Goal: Task Accomplishment & Management: Use online tool/utility

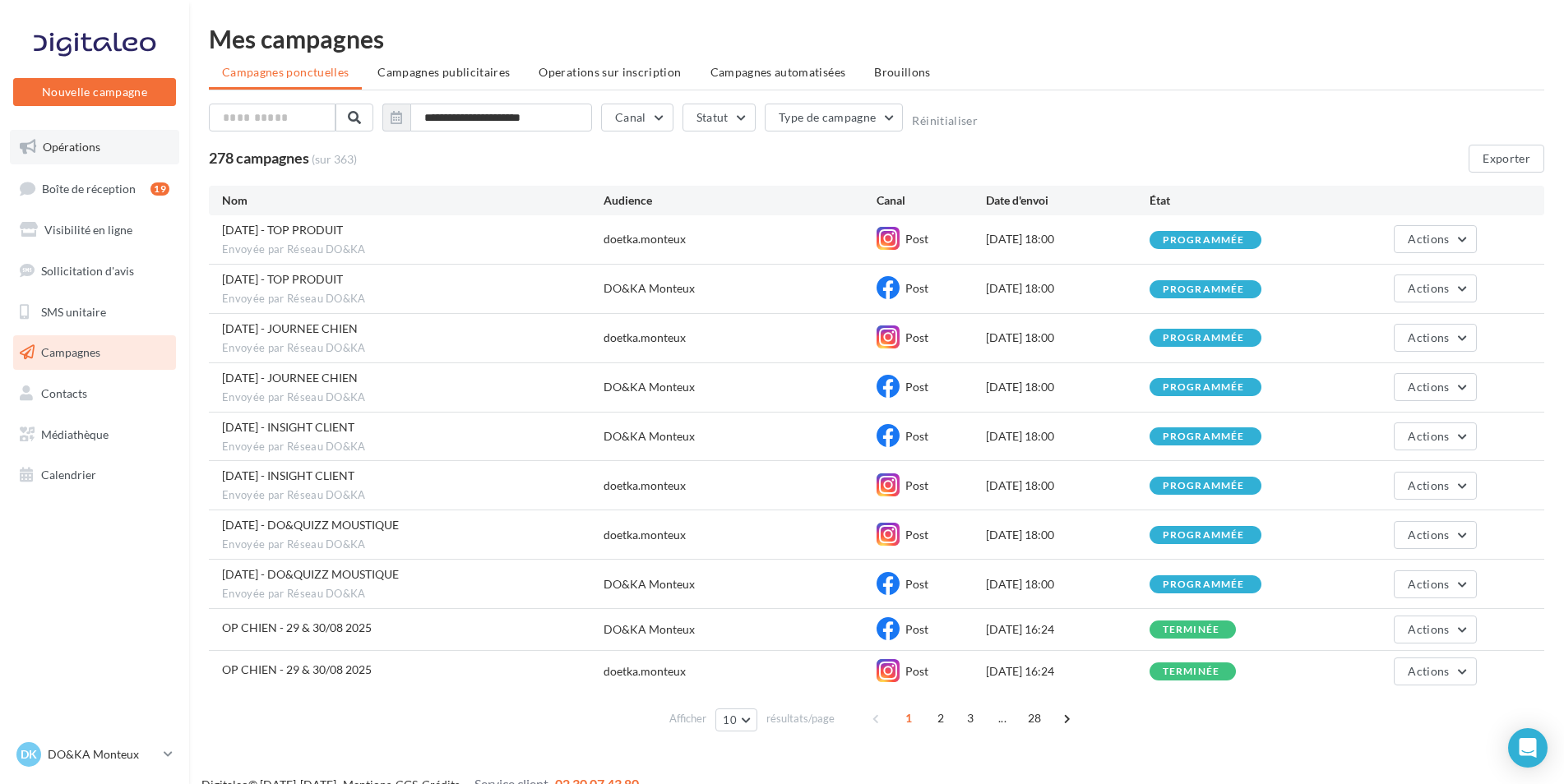
click at [77, 142] on span "Opérations" at bounding box center [71, 147] width 58 height 14
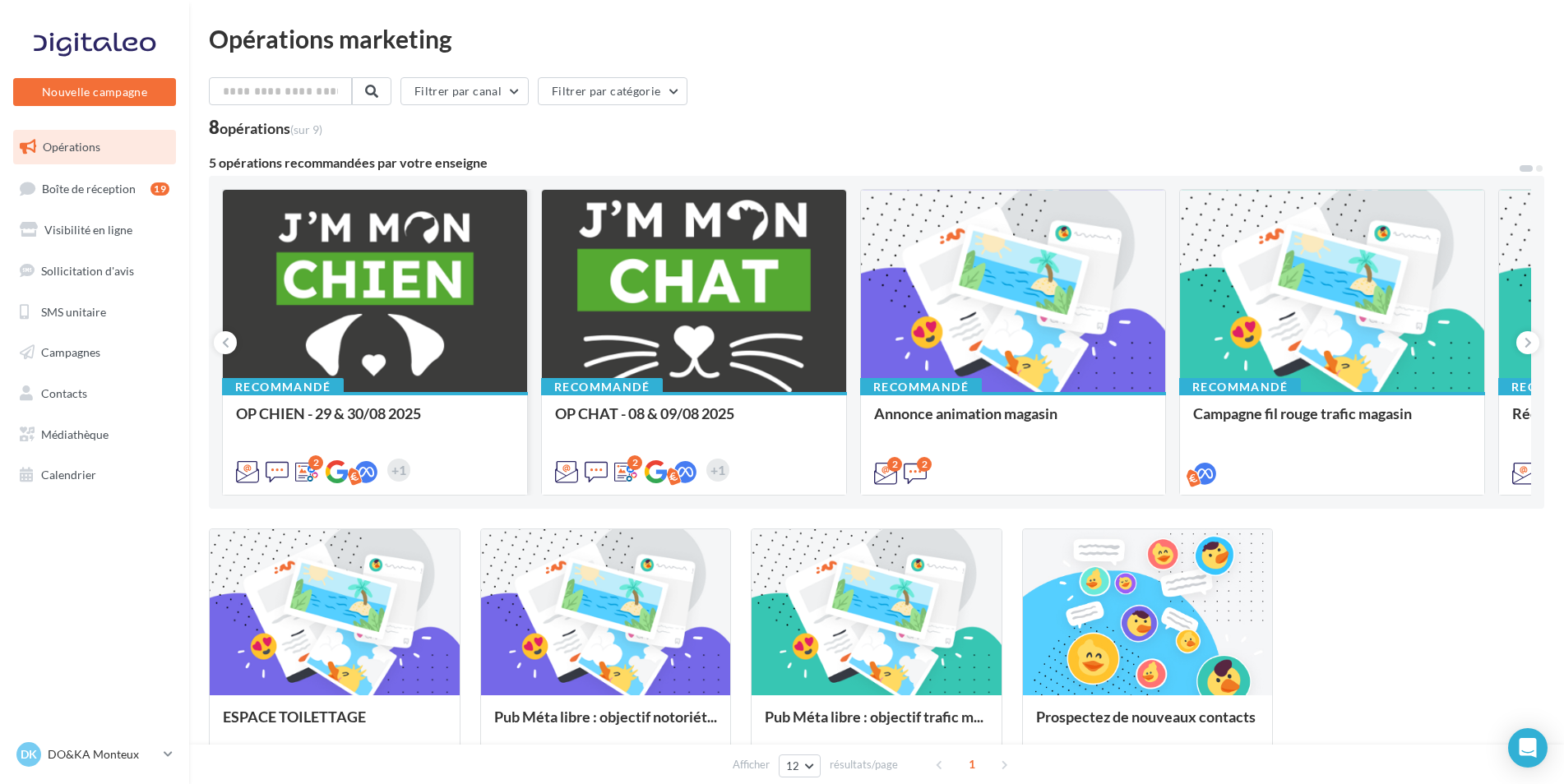
click at [469, 287] on div at bounding box center [375, 292] width 304 height 204
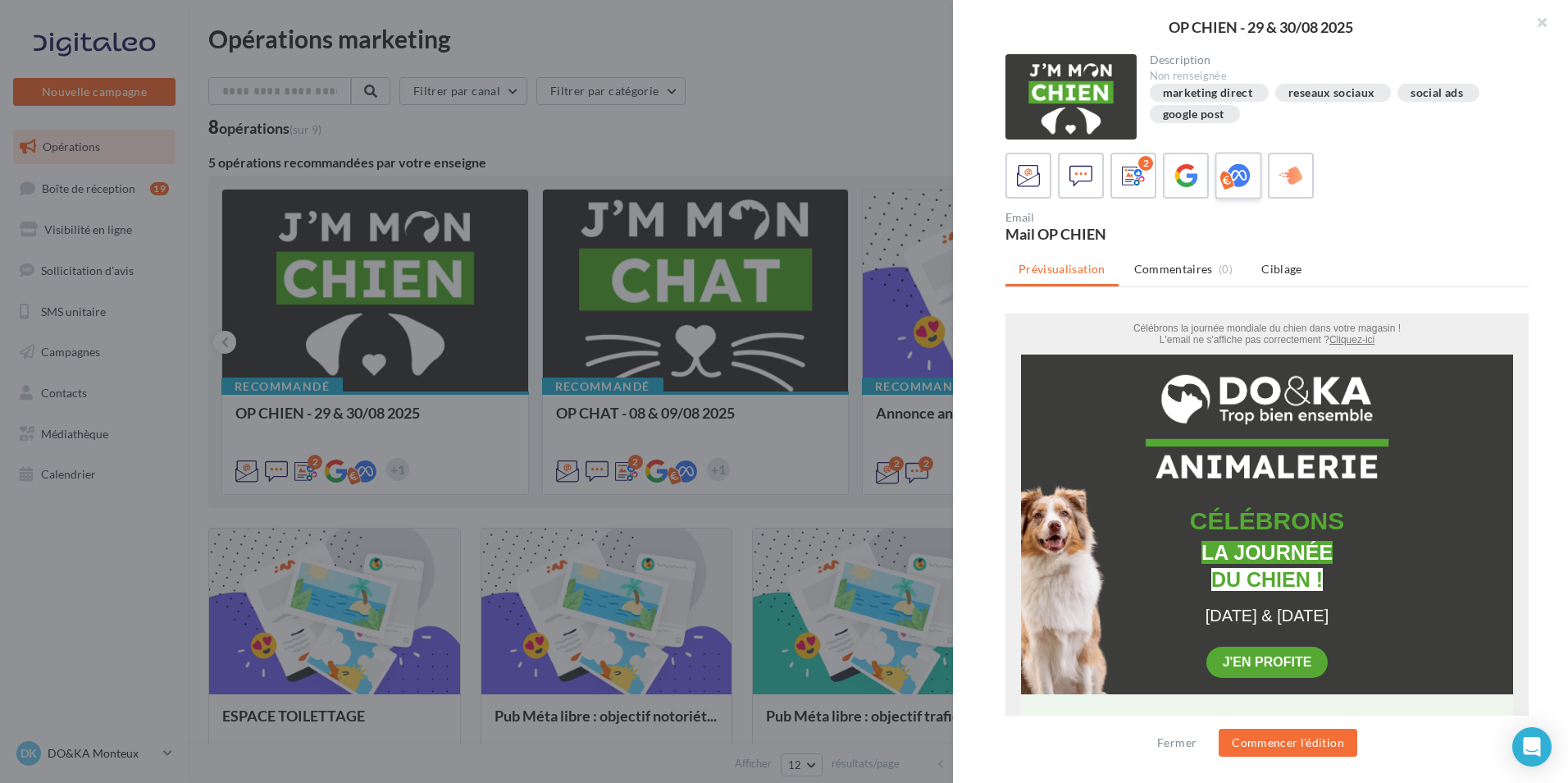
click at [1236, 171] on icon at bounding box center [1239, 176] width 24 height 24
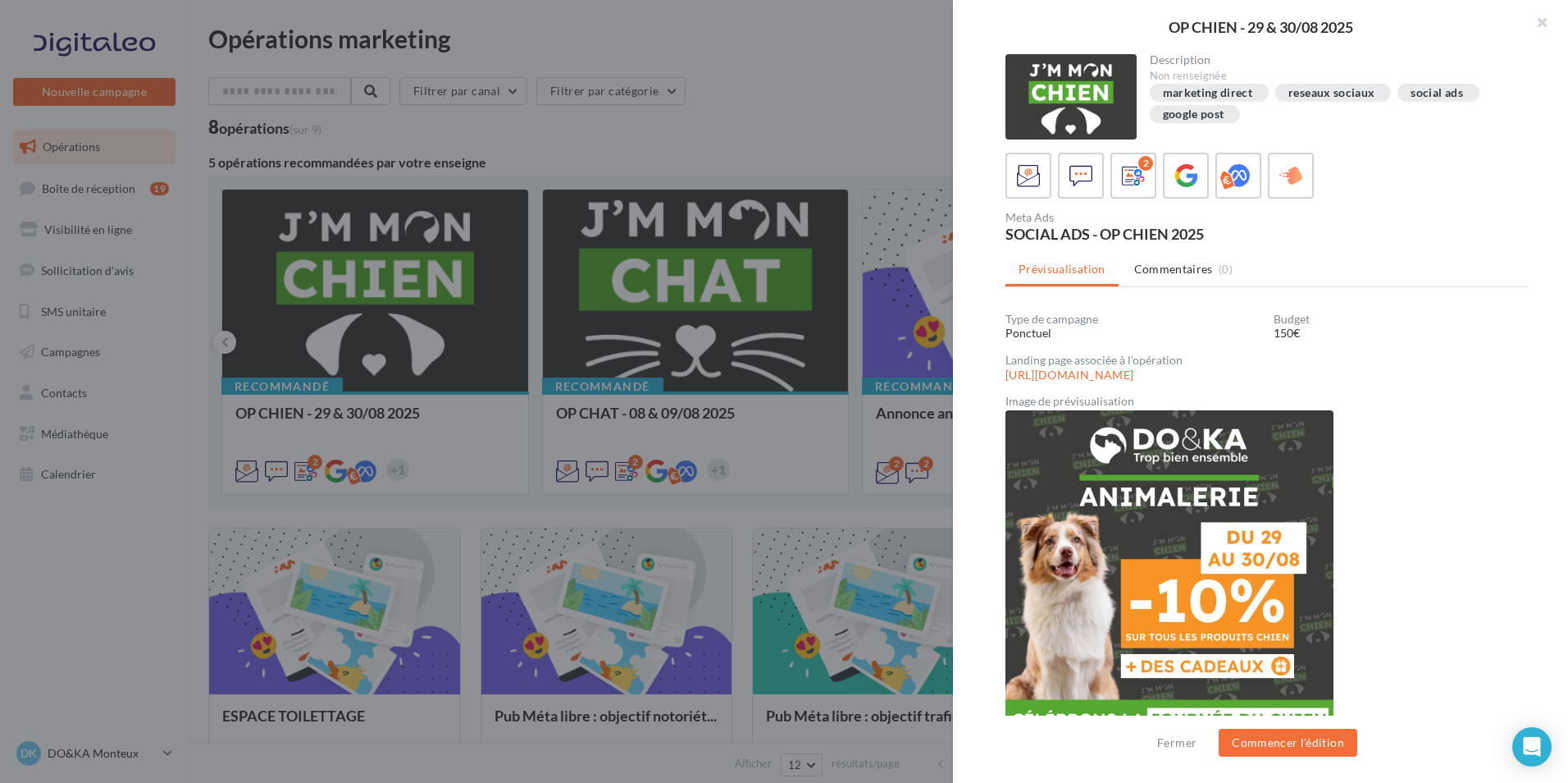
scroll to position [8, 0]
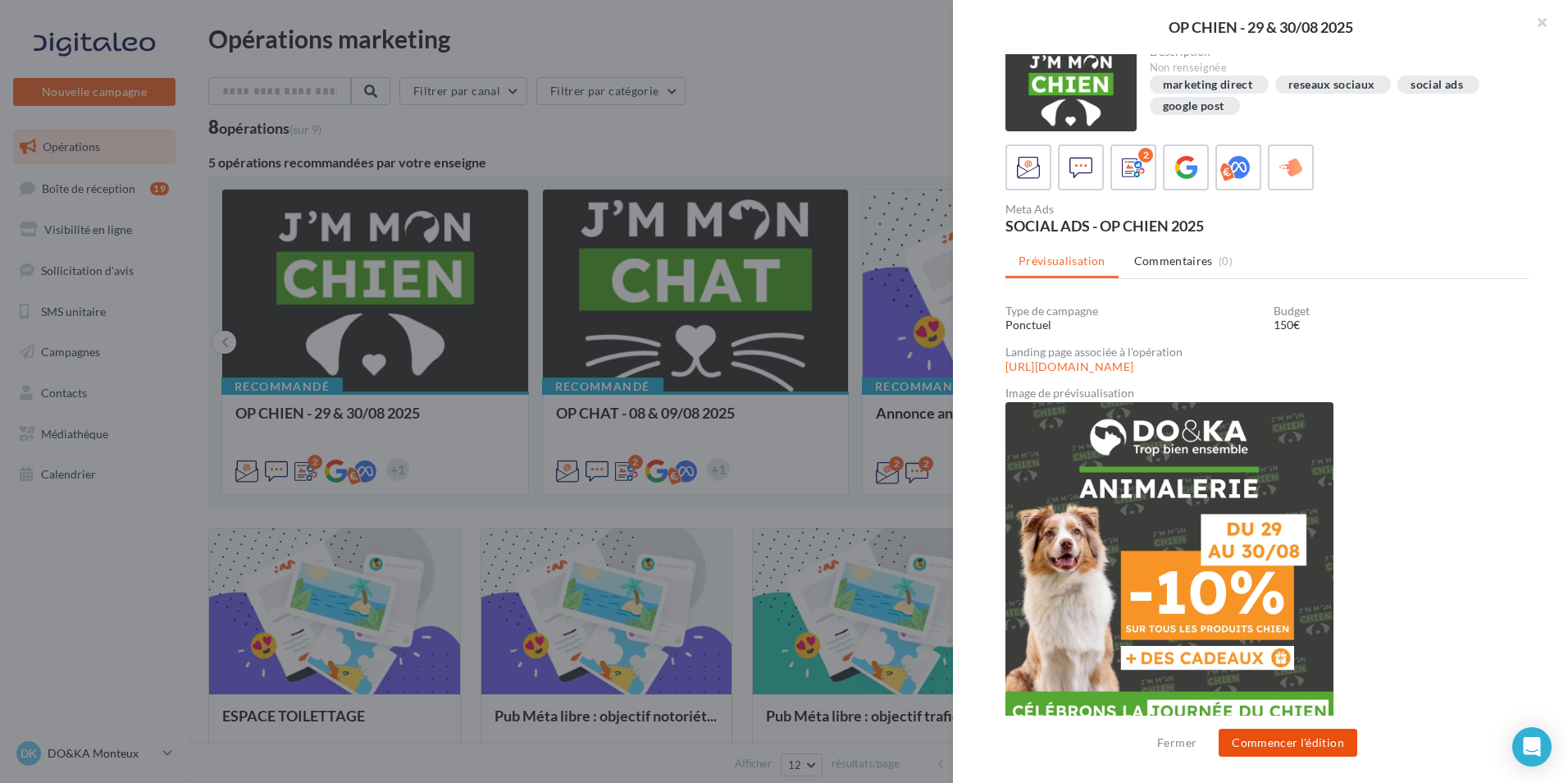
click at [1288, 741] on button "Commencer l'édition" at bounding box center [1288, 742] width 138 height 28
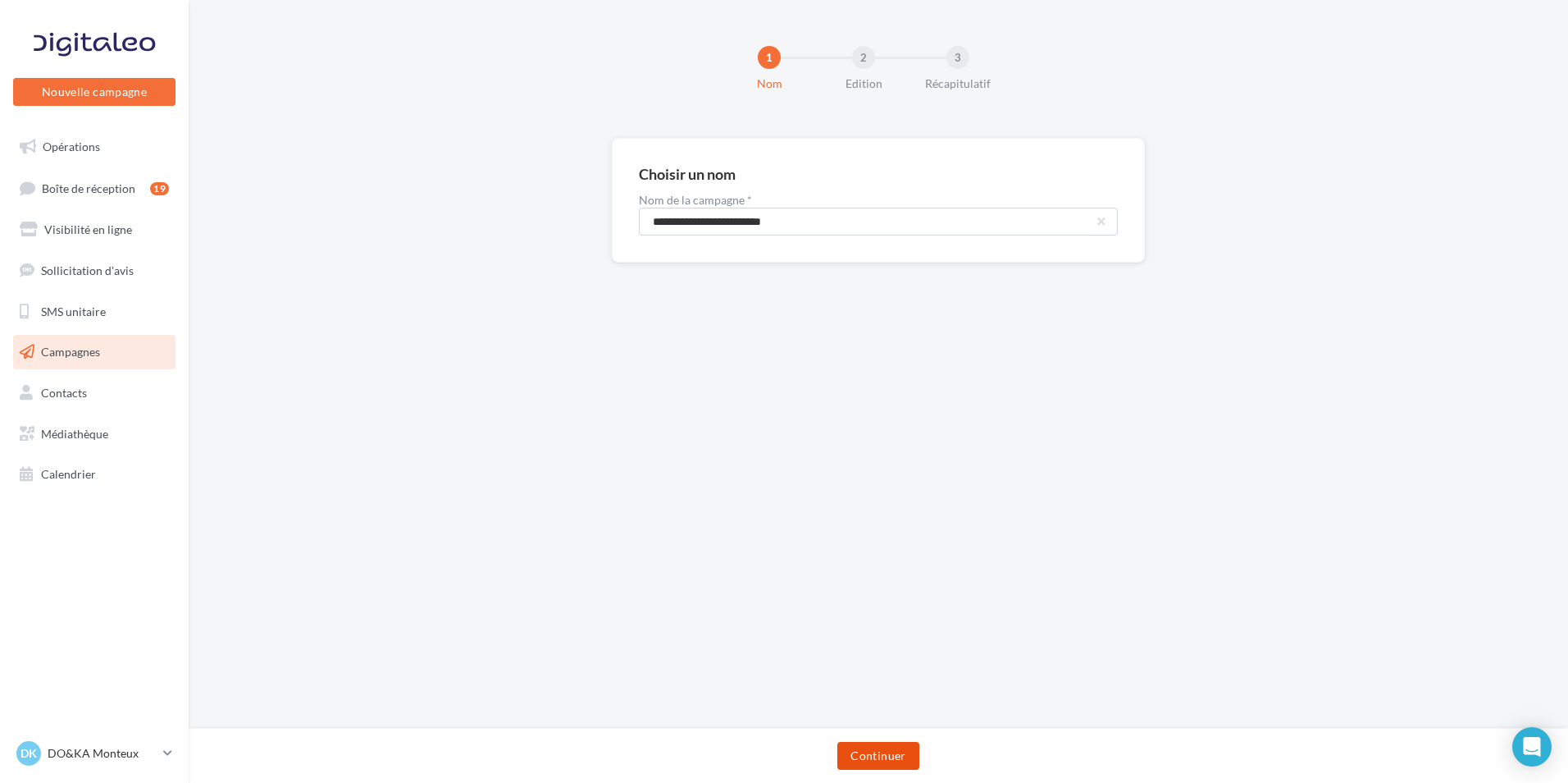
click at [881, 750] on button "Continuer" at bounding box center [877, 755] width 81 height 28
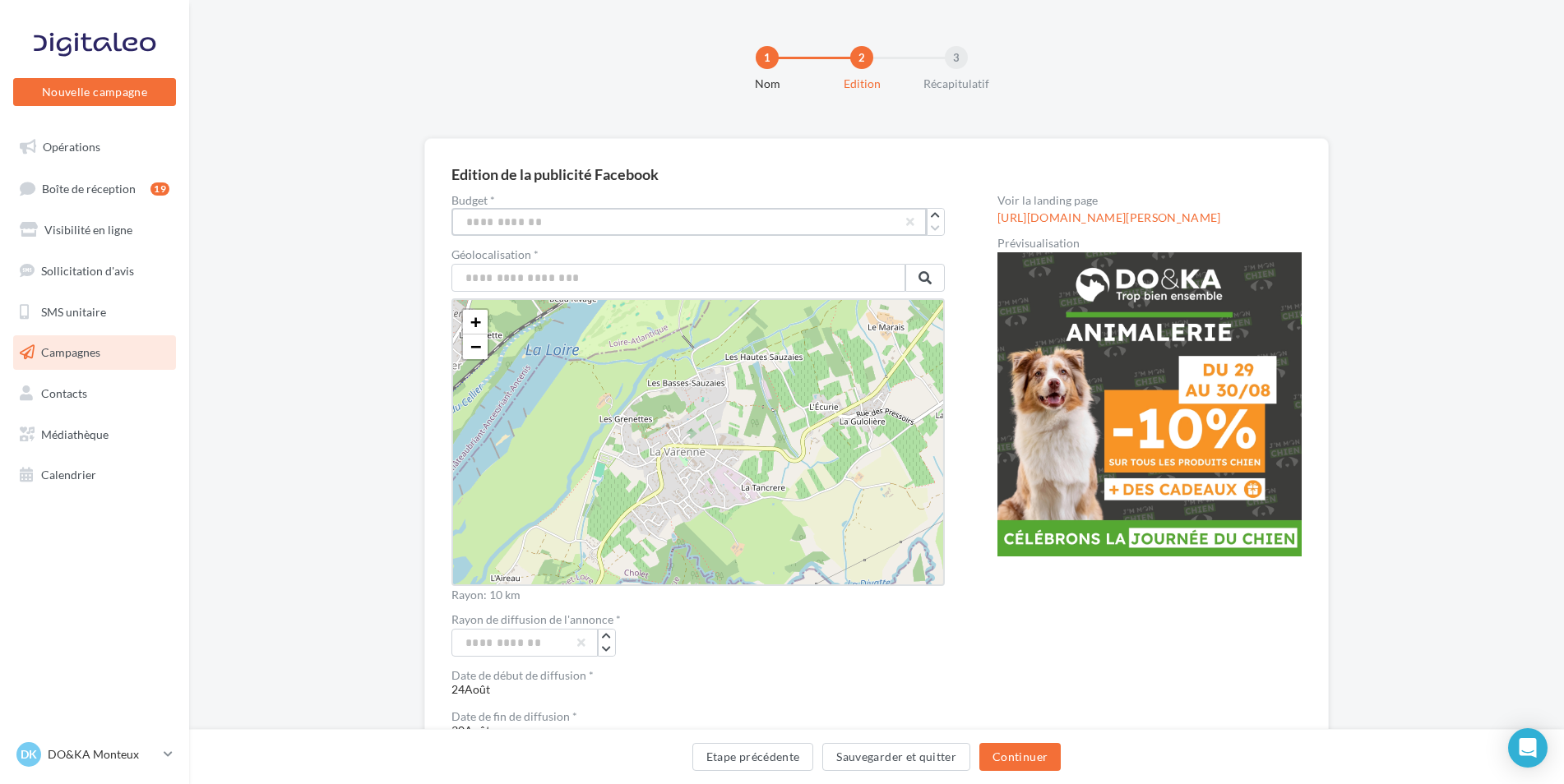
click at [537, 217] on input "***" at bounding box center [688, 222] width 475 height 28
type input "***"
click at [640, 282] on input "text" at bounding box center [678, 278] width 454 height 28
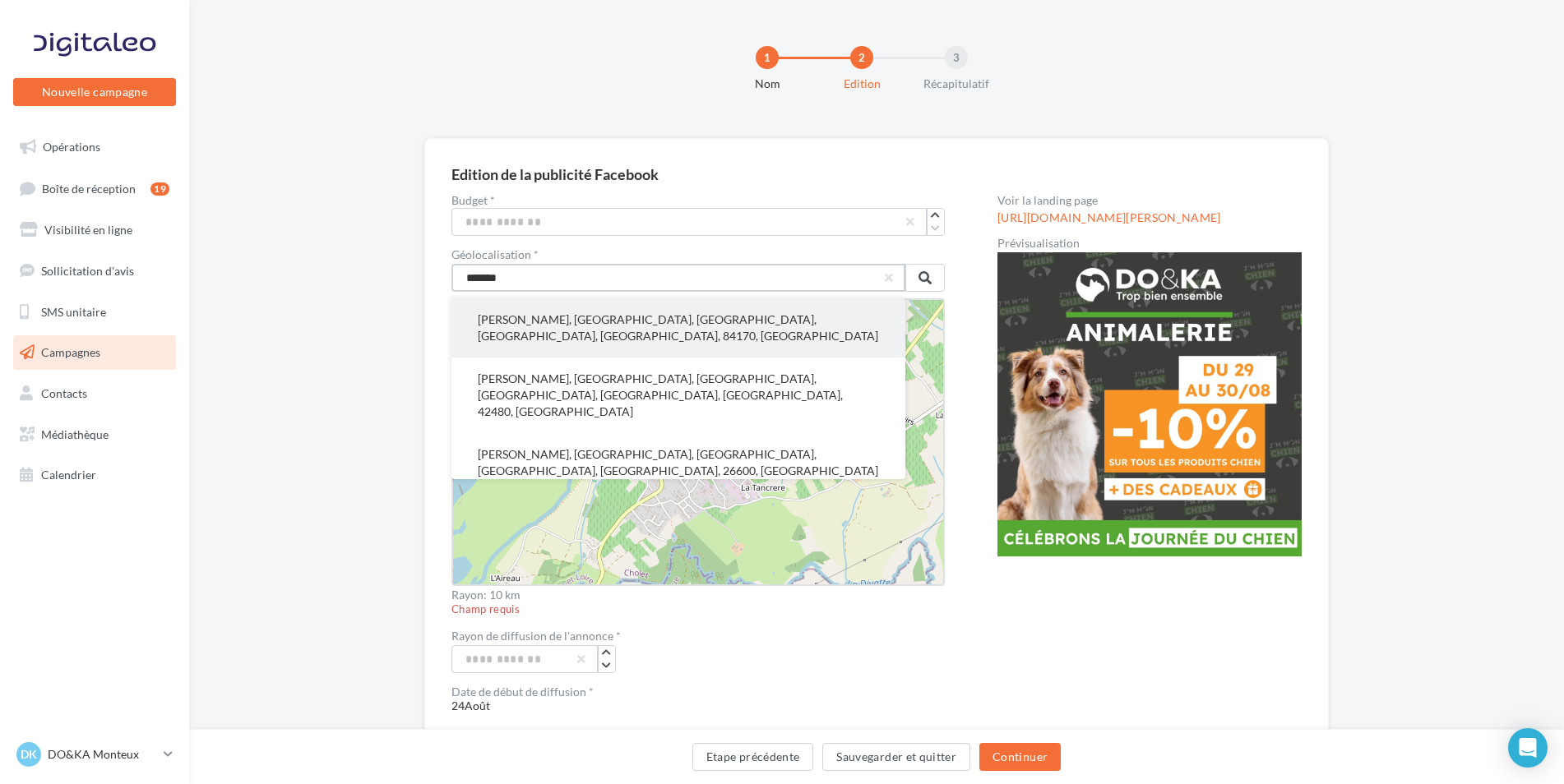
type input "*******"
click at [614, 321] on button "Monteux, Carpentras, Vaucluse, Provence-Alpes-Côte d'Azur, France métropolitain…" at bounding box center [678, 328] width 454 height 59
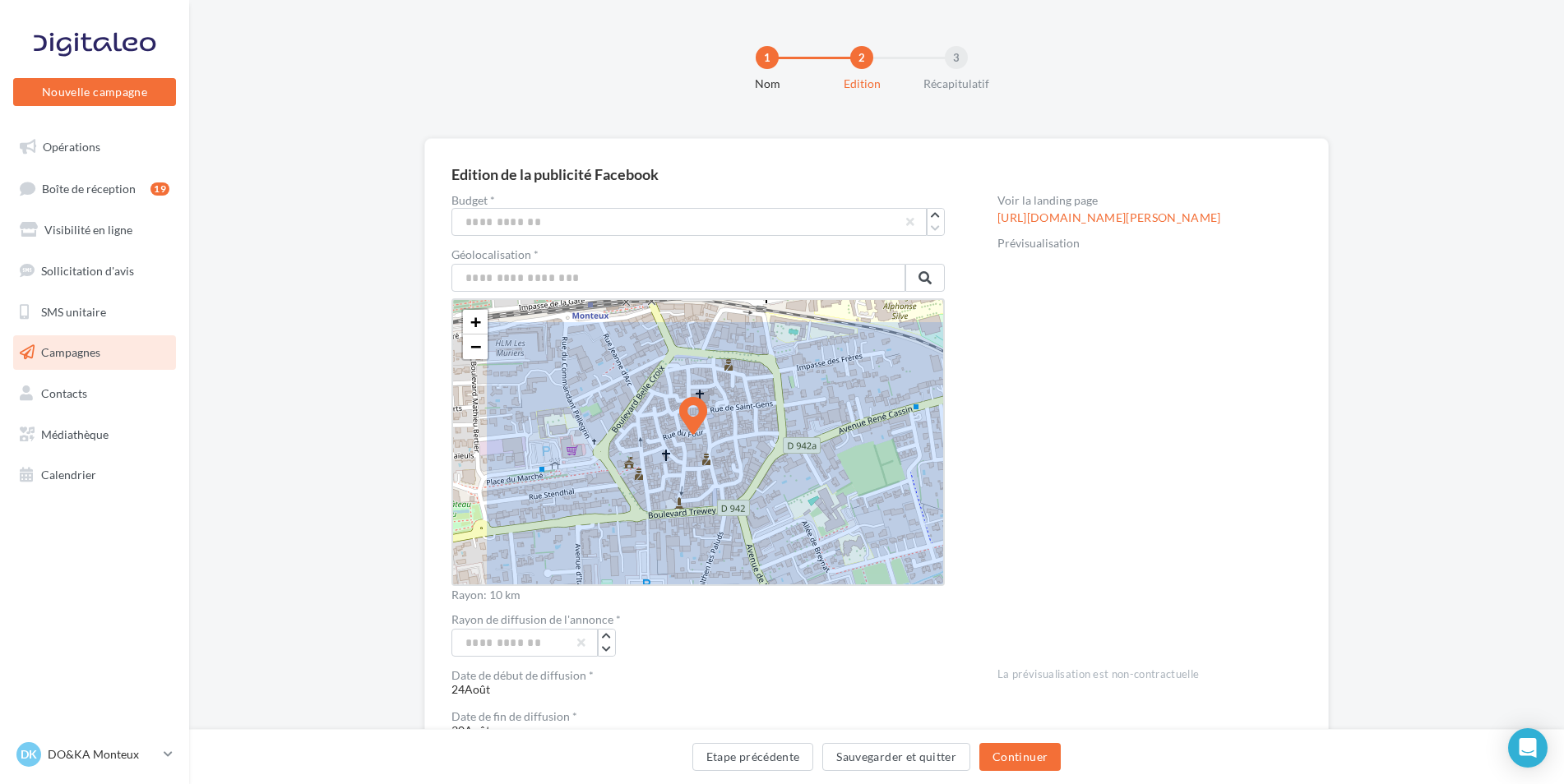
drag, startPoint x: 681, startPoint y: 395, endPoint x: 775, endPoint y: 454, distance: 111.0
click at [775, 454] on icon at bounding box center [692, 431] width 9587 height 9581
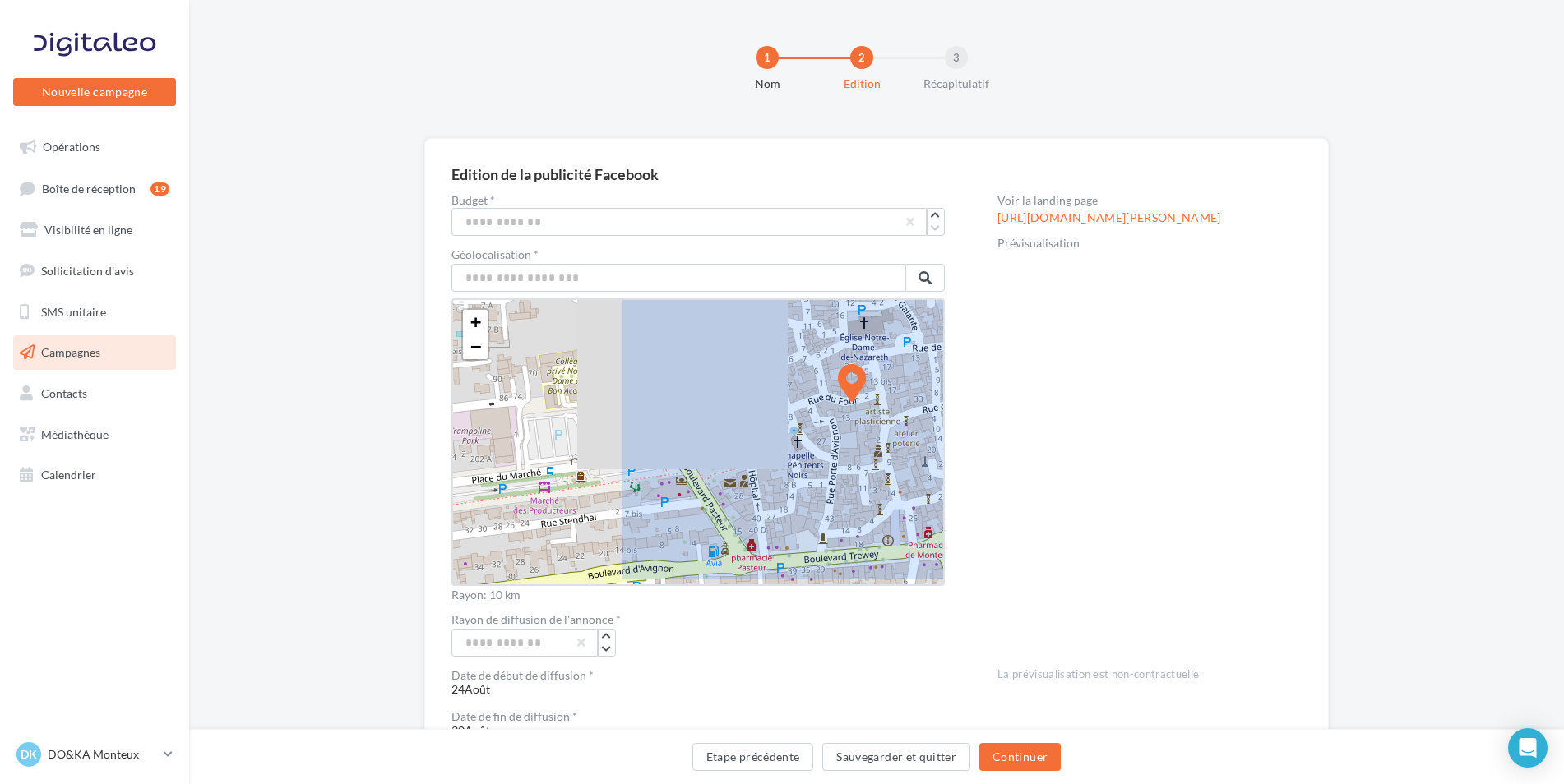
drag, startPoint x: 699, startPoint y: 420, endPoint x: 917, endPoint y: 388, distance: 220.3
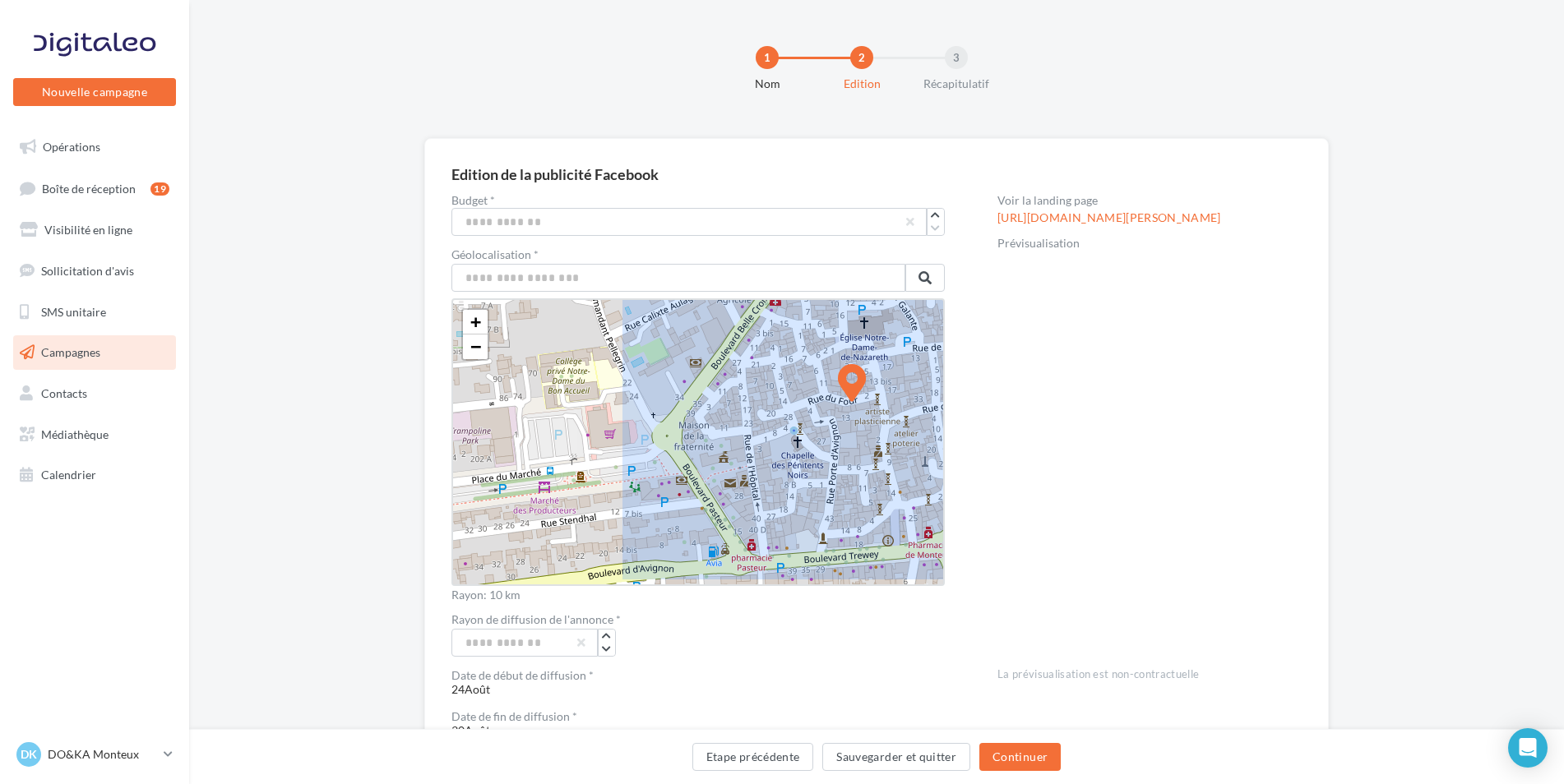
click at [917, 388] on icon at bounding box center [852, 394] width 19175 height 19163
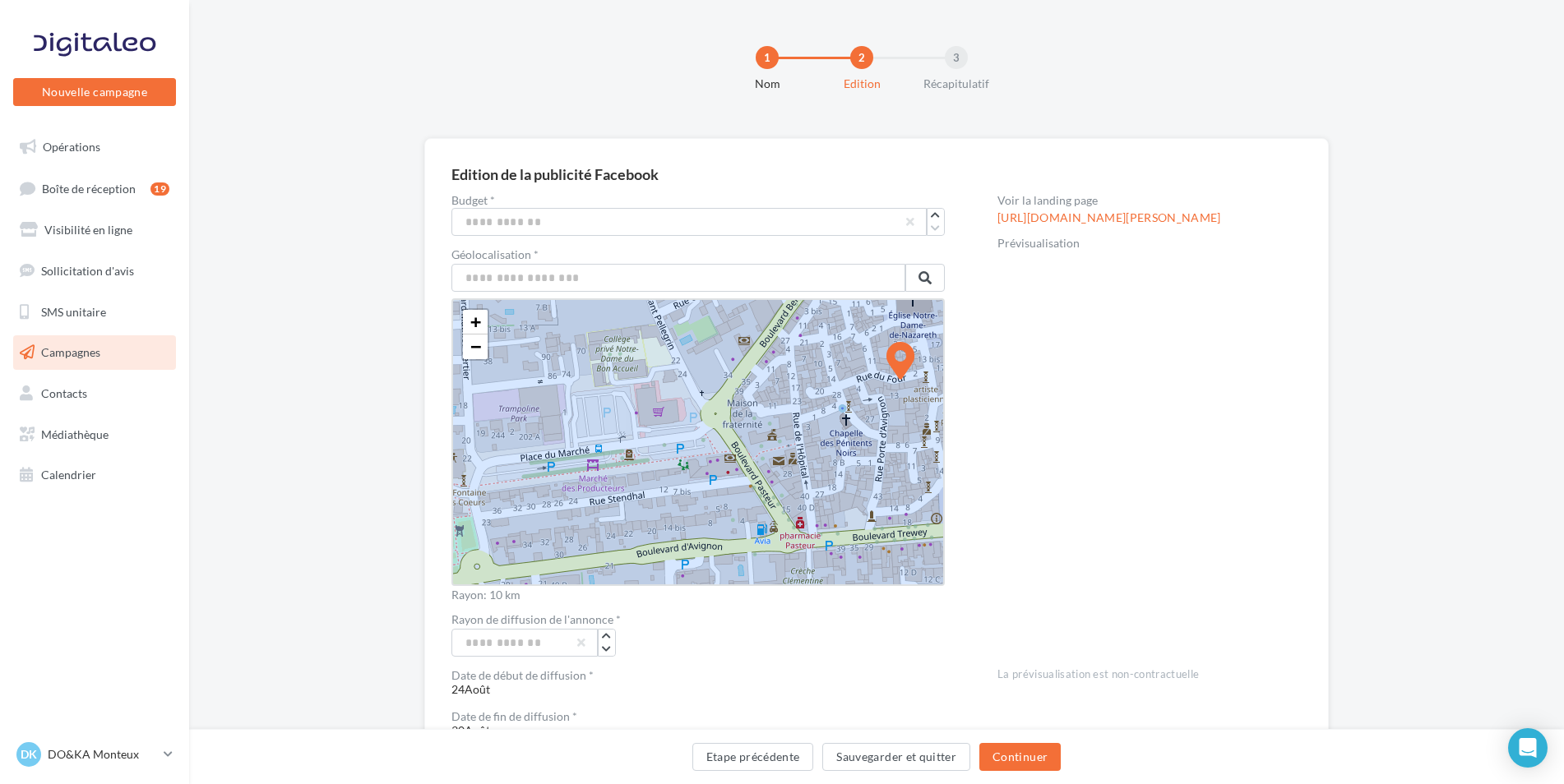
drag, startPoint x: 591, startPoint y: 469, endPoint x: 643, endPoint y: 446, distance: 56.9
click at [643, 446] on icon at bounding box center [901, 372] width 19175 height 19163
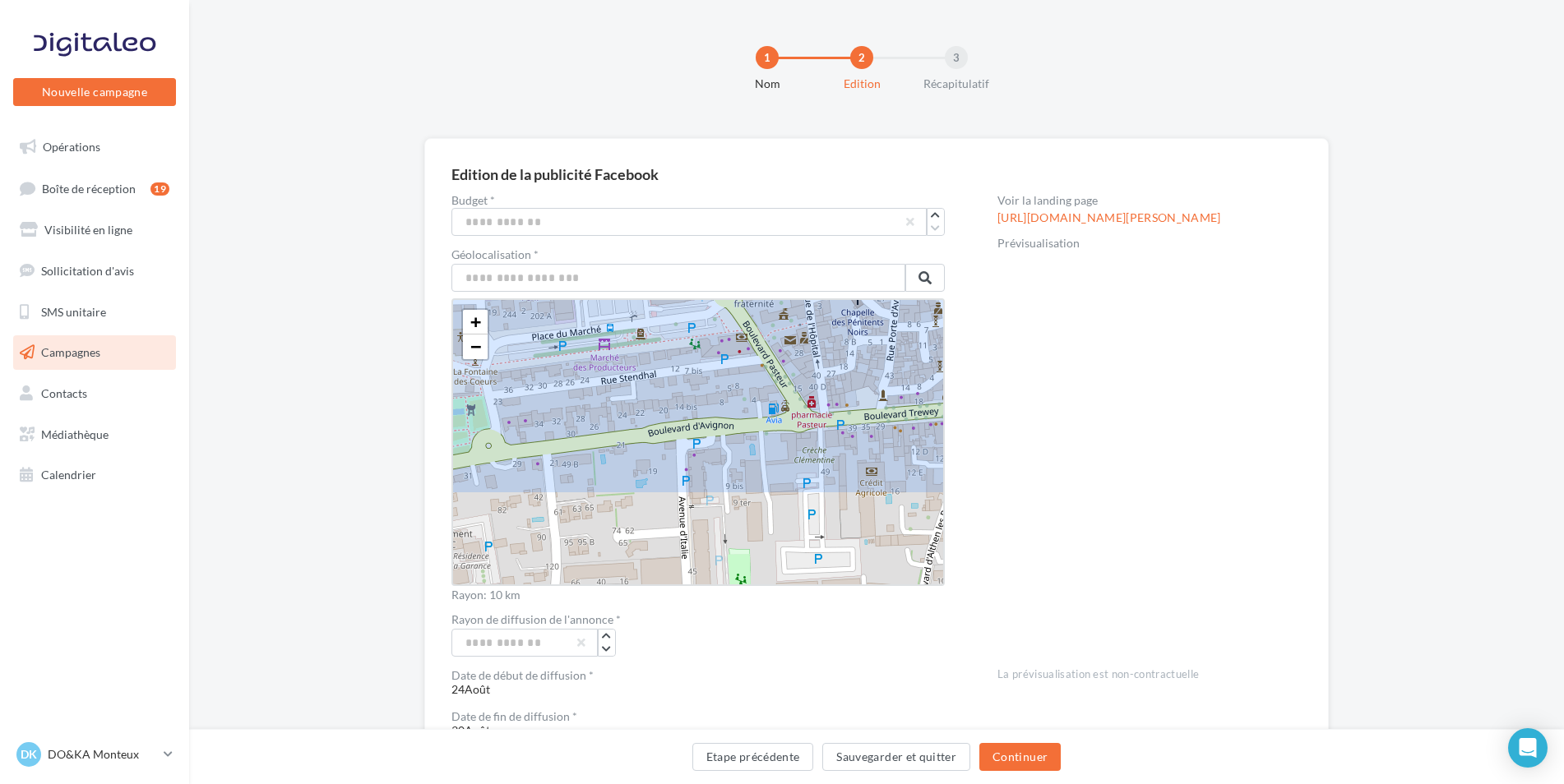
drag, startPoint x: 687, startPoint y: 456, endPoint x: 695, endPoint y: 336, distance: 120.3
click at [695, 336] on icon at bounding box center [911, 252] width 19175 height 19163
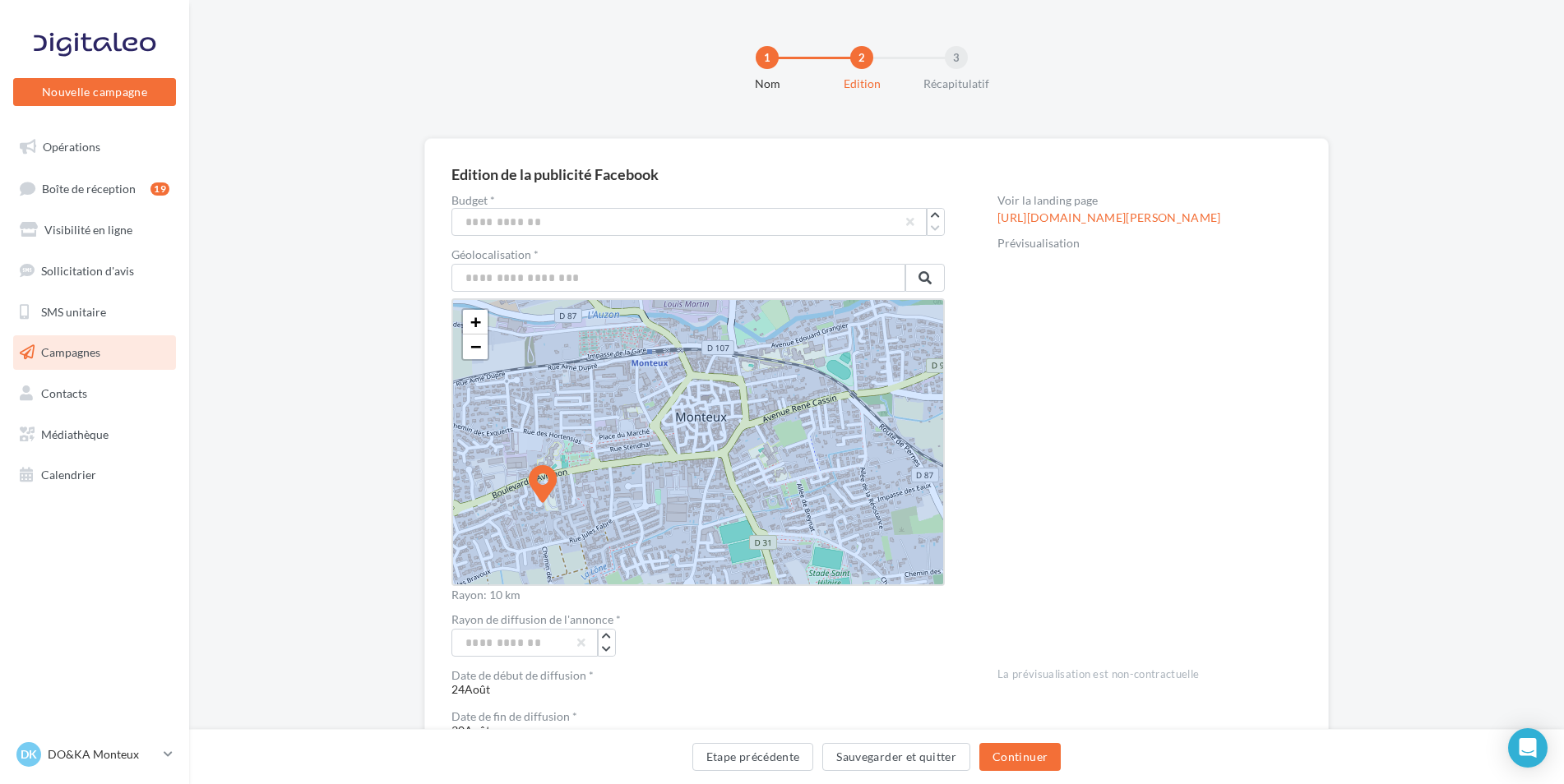
drag, startPoint x: 703, startPoint y: 395, endPoint x: 544, endPoint y: 482, distance: 181.2
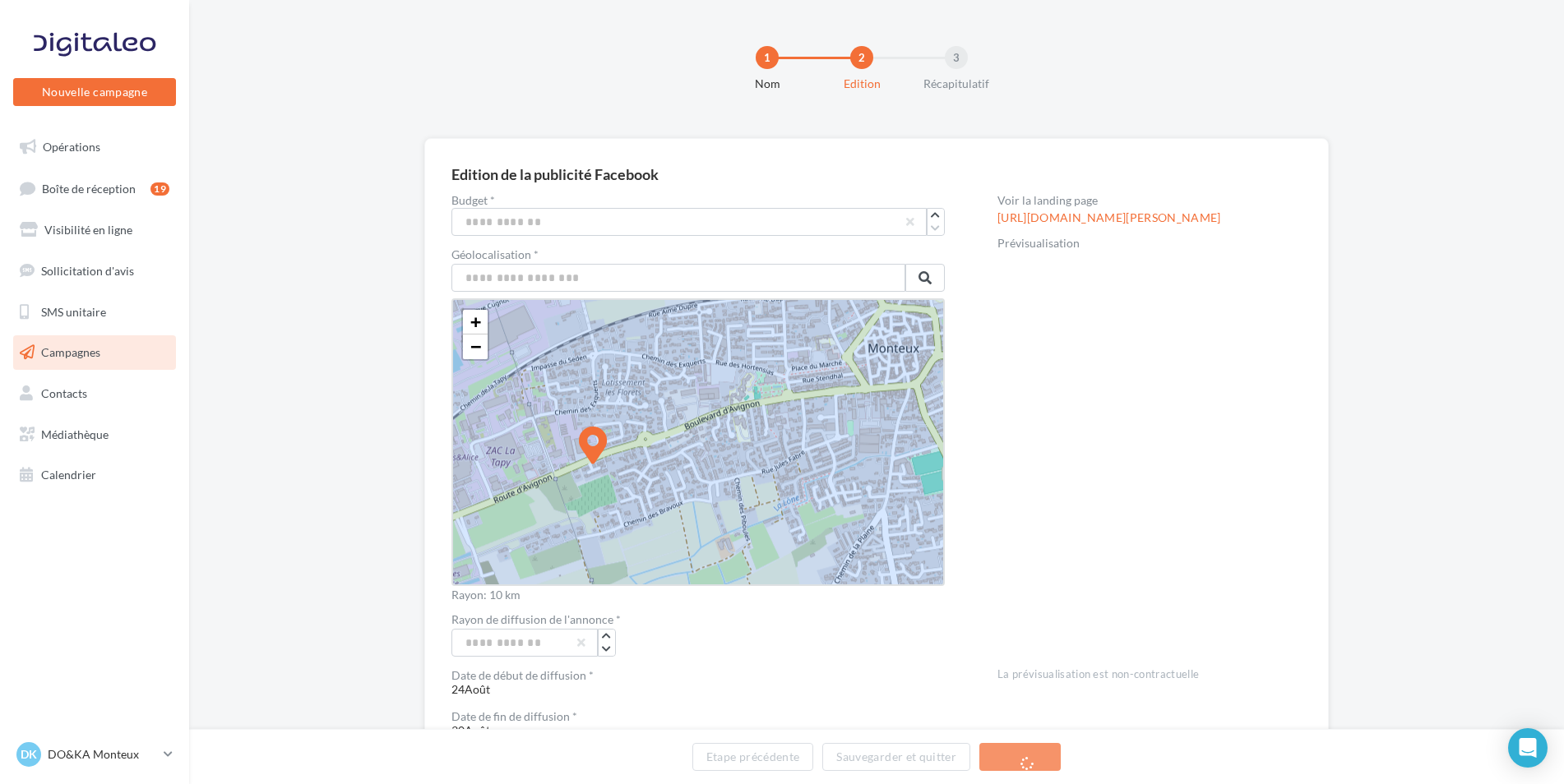
drag, startPoint x: 699, startPoint y: 425, endPoint x: 556, endPoint y: 455, distance: 146.1
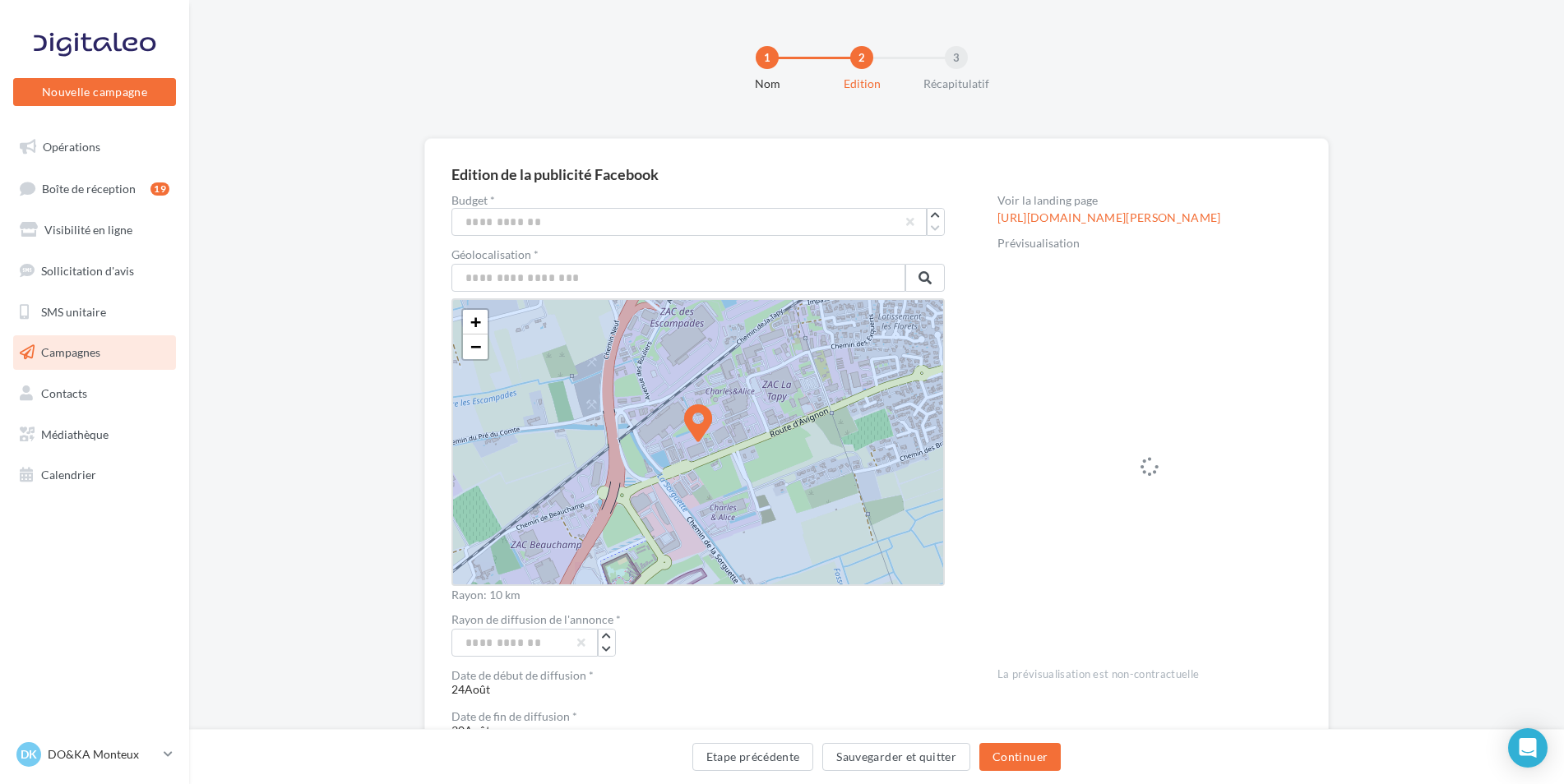
drag, startPoint x: 706, startPoint y: 419, endPoint x: 614, endPoint y: 448, distance: 96.5
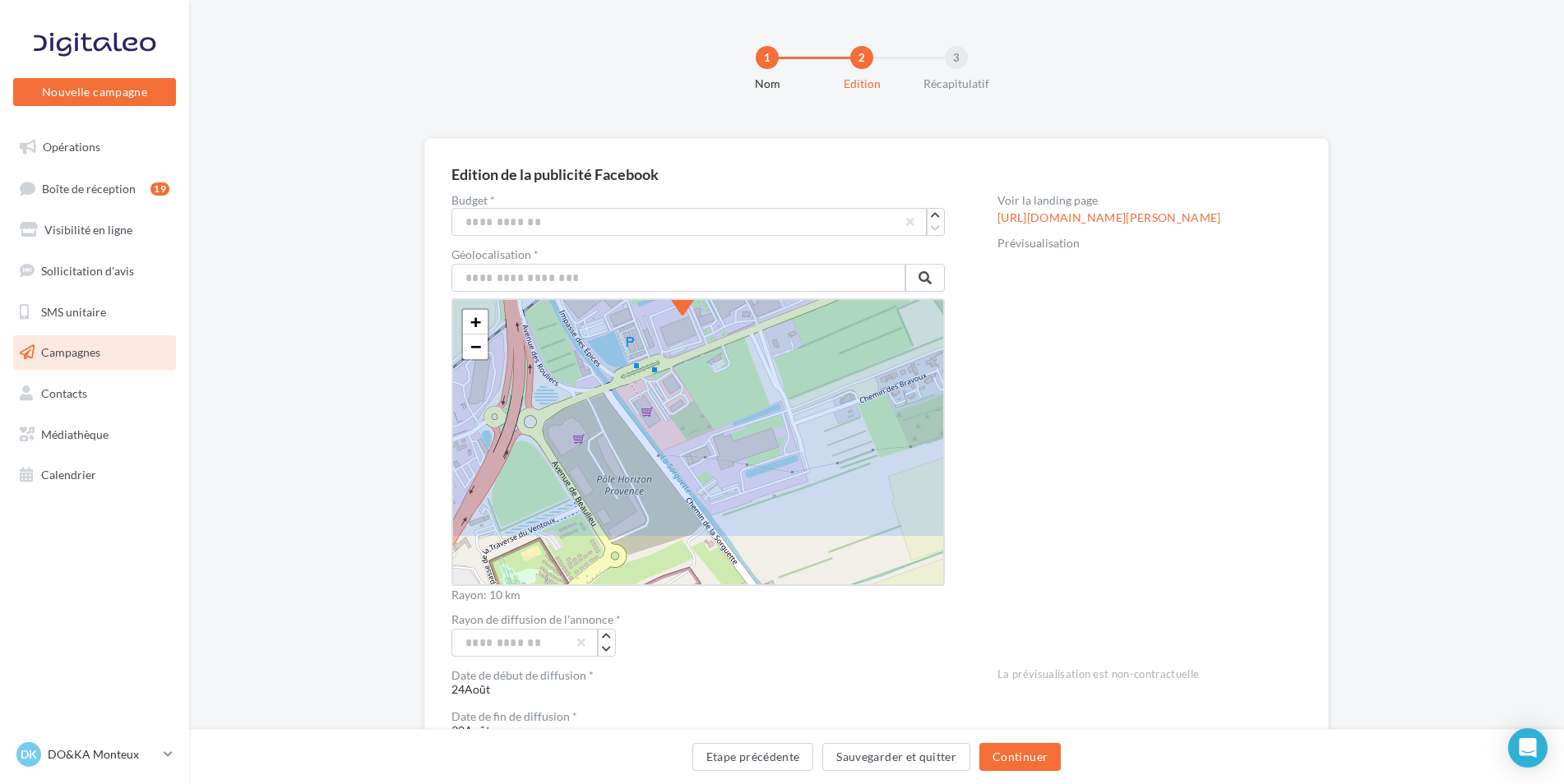
drag, startPoint x: 719, startPoint y: 525, endPoint x: 746, endPoint y: 449, distance: 80.7
click at [746, 449] on icon at bounding box center [682, 312] width 9586 height 9580
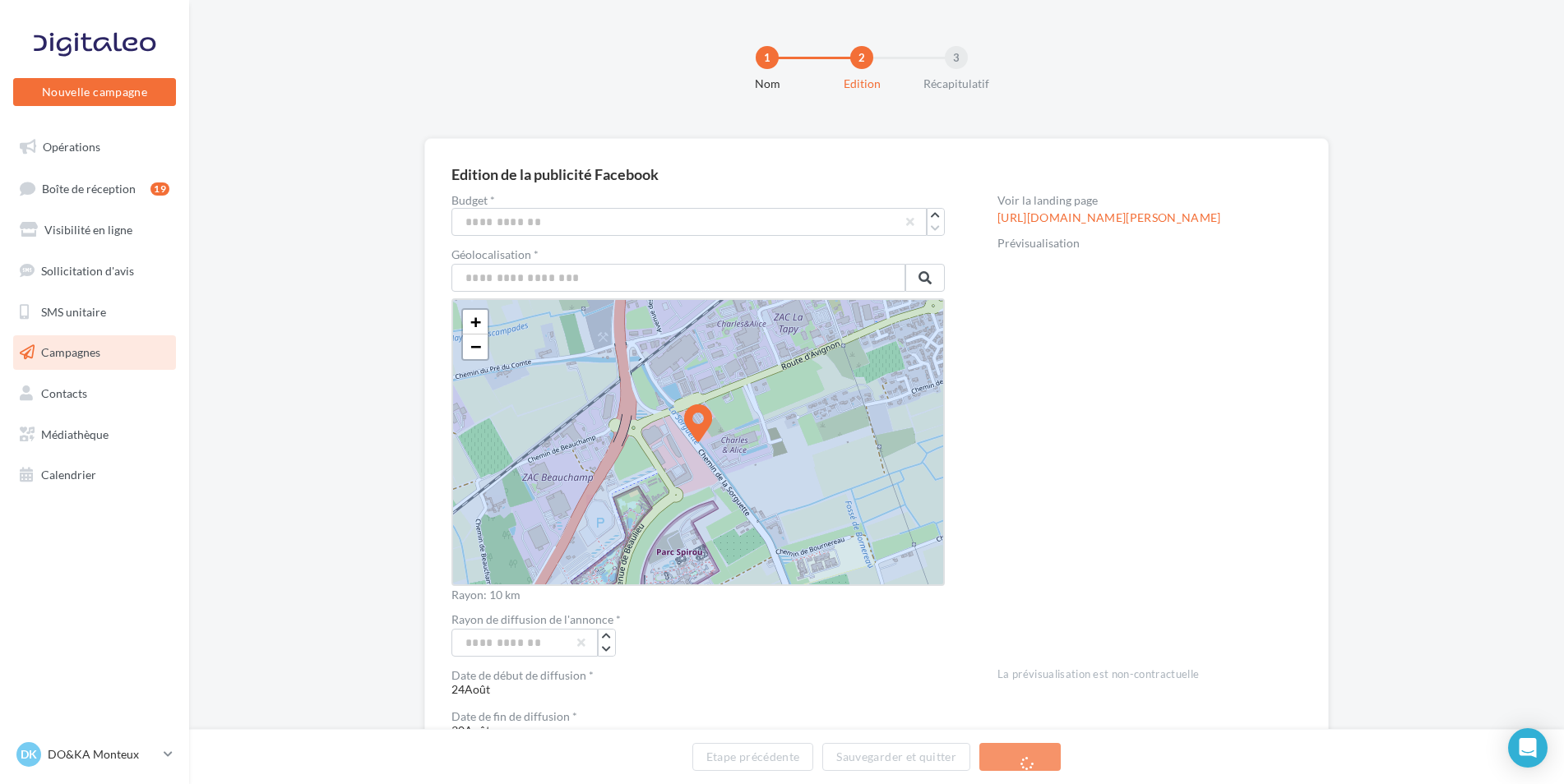
drag, startPoint x: 683, startPoint y: 325, endPoint x: 650, endPoint y: 433, distance: 112.9
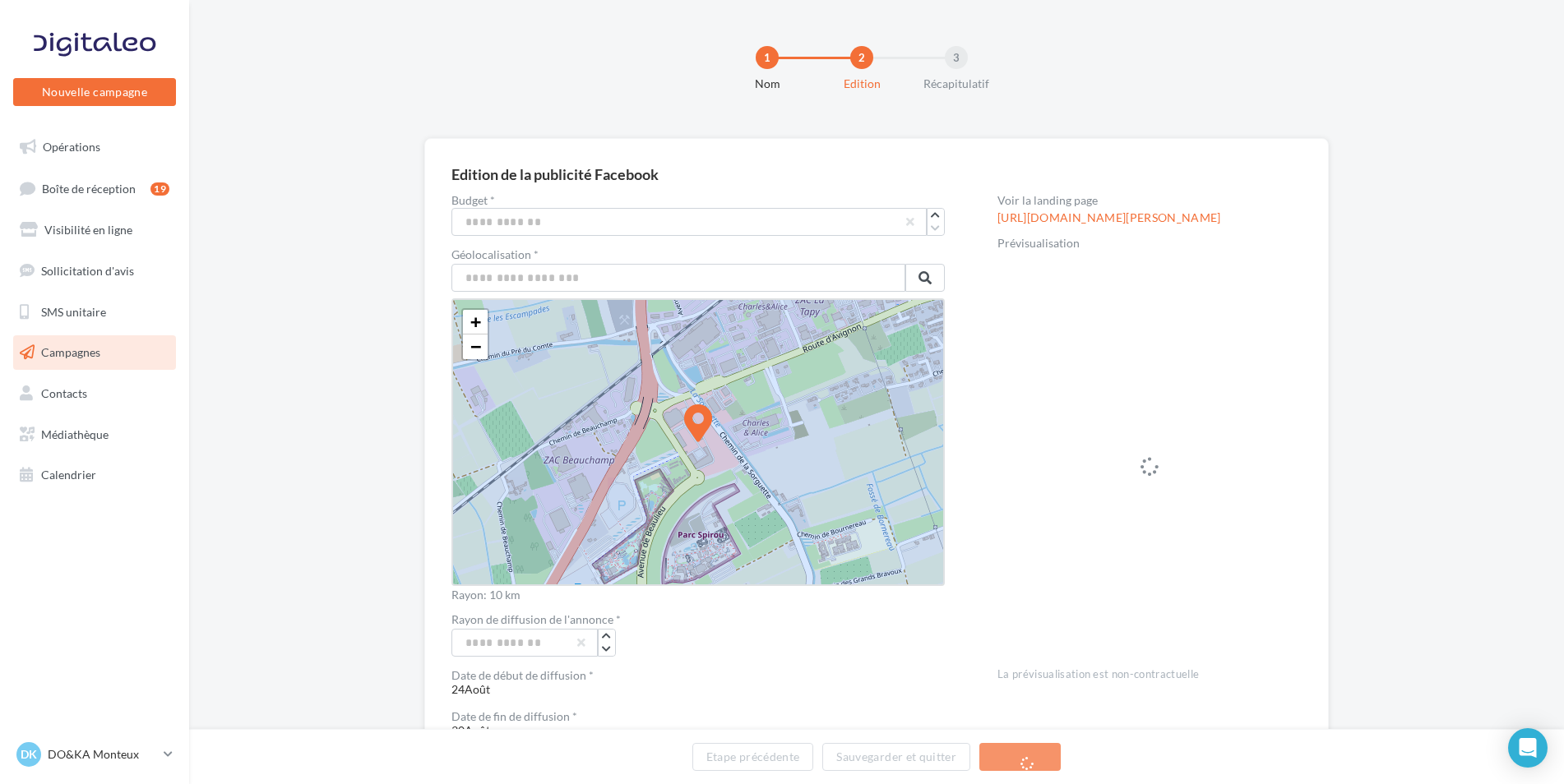
drag, startPoint x: 701, startPoint y: 416, endPoint x: 686, endPoint y: 429, distance: 19.8
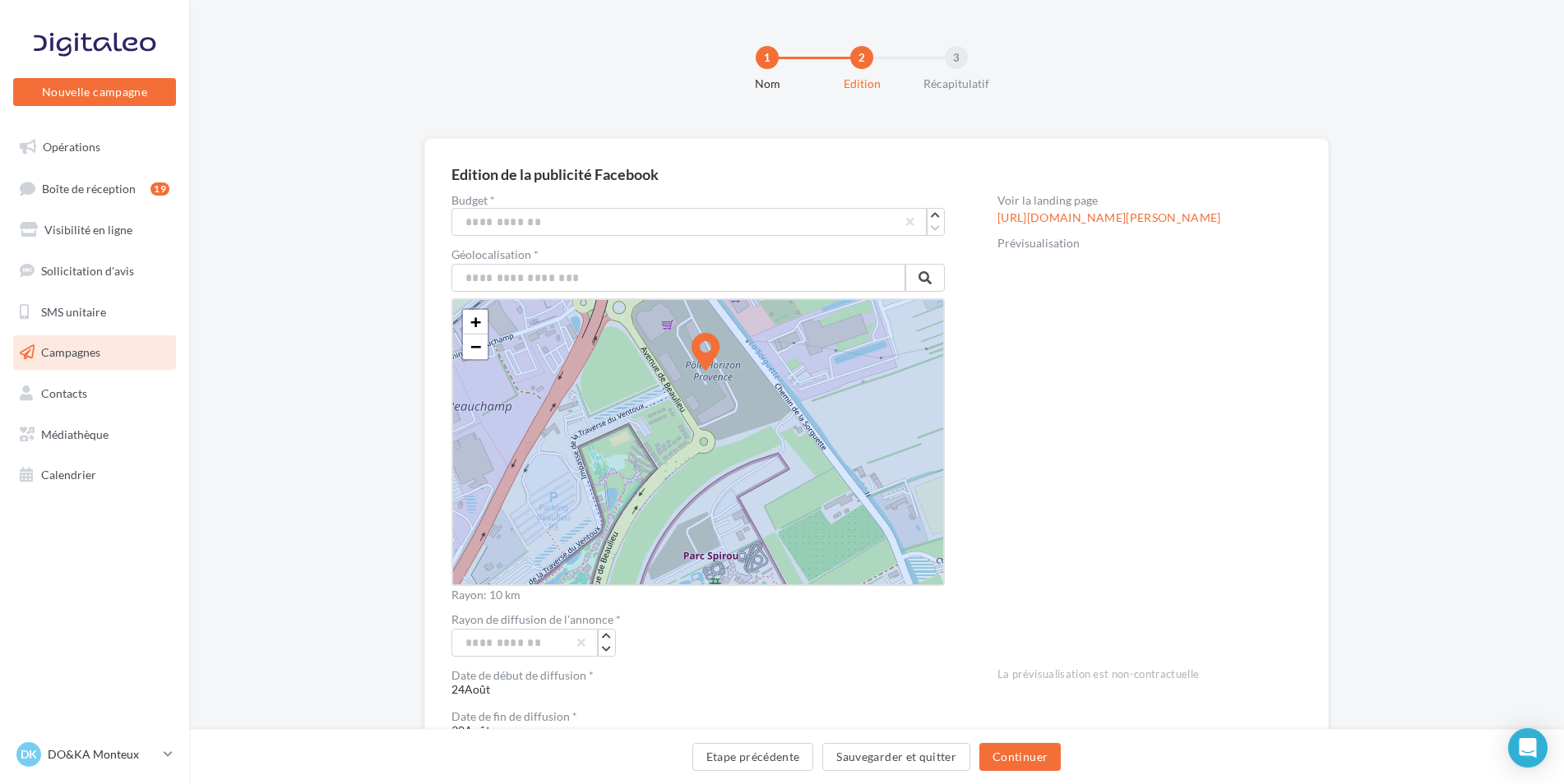
drag, startPoint x: 661, startPoint y: 489, endPoint x: 682, endPoint y: 468, distance: 29.7
click at [682, 468] on icon at bounding box center [706, 368] width 9586 height 9580
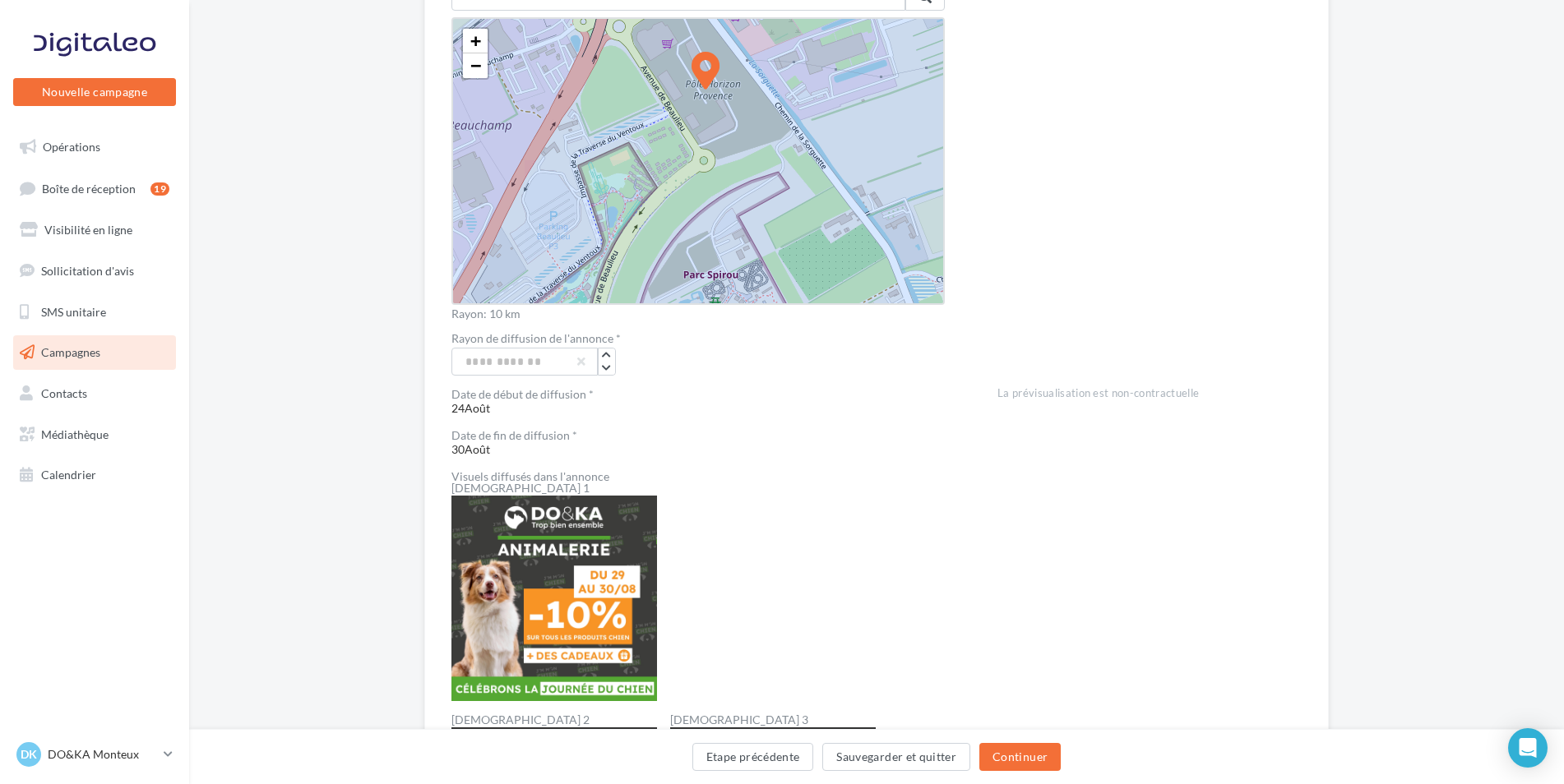
scroll to position [286, 0]
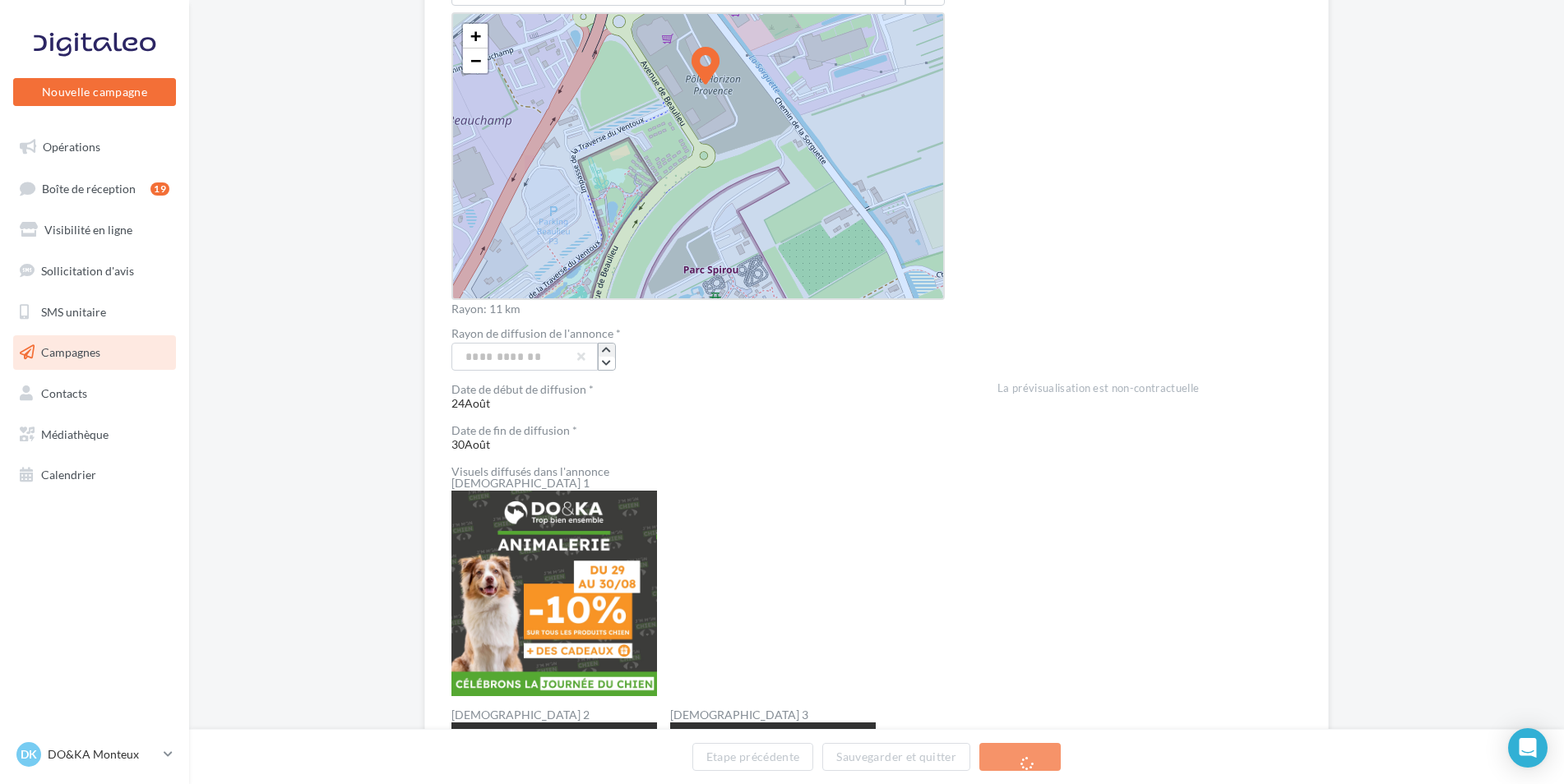
click at [607, 349] on icon "button" at bounding box center [606, 350] width 9 height 10
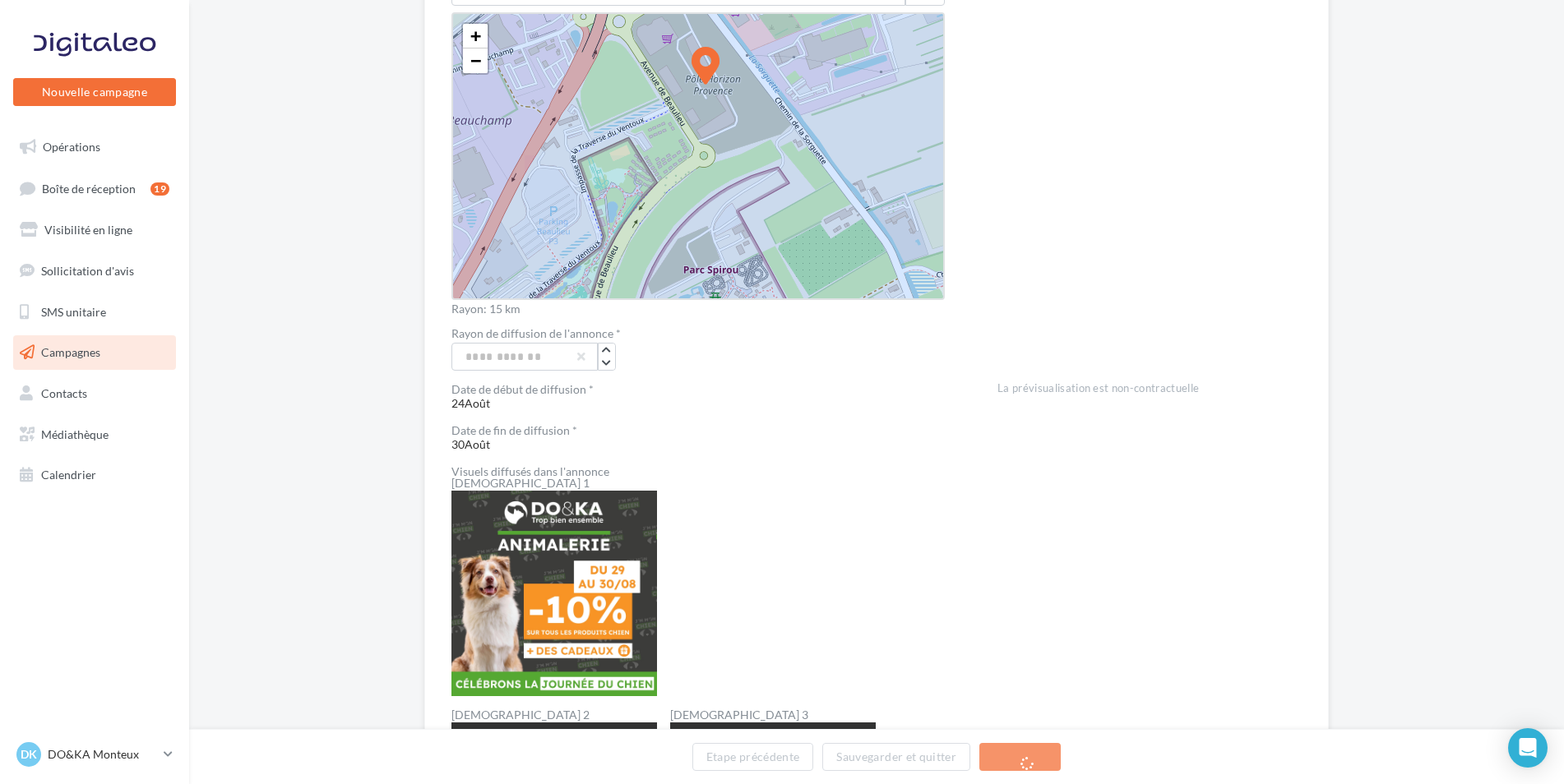
click at [692, 410] on div "Date de début de diffusion * 24Août" at bounding box center [697, 397] width 493 height 28
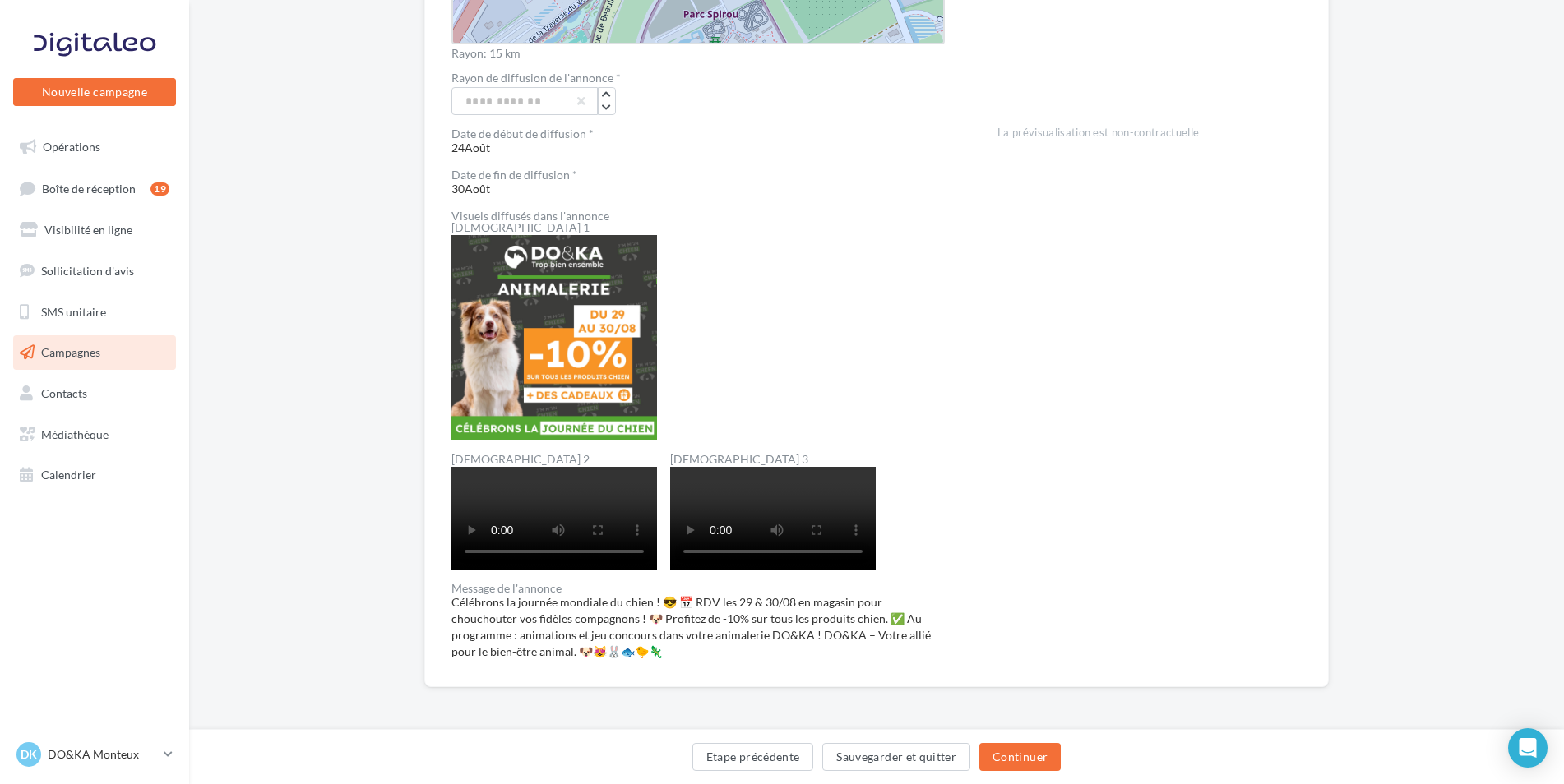
scroll to position [644, 0]
click at [1031, 751] on button "Continuer" at bounding box center [1020, 756] width 81 height 28
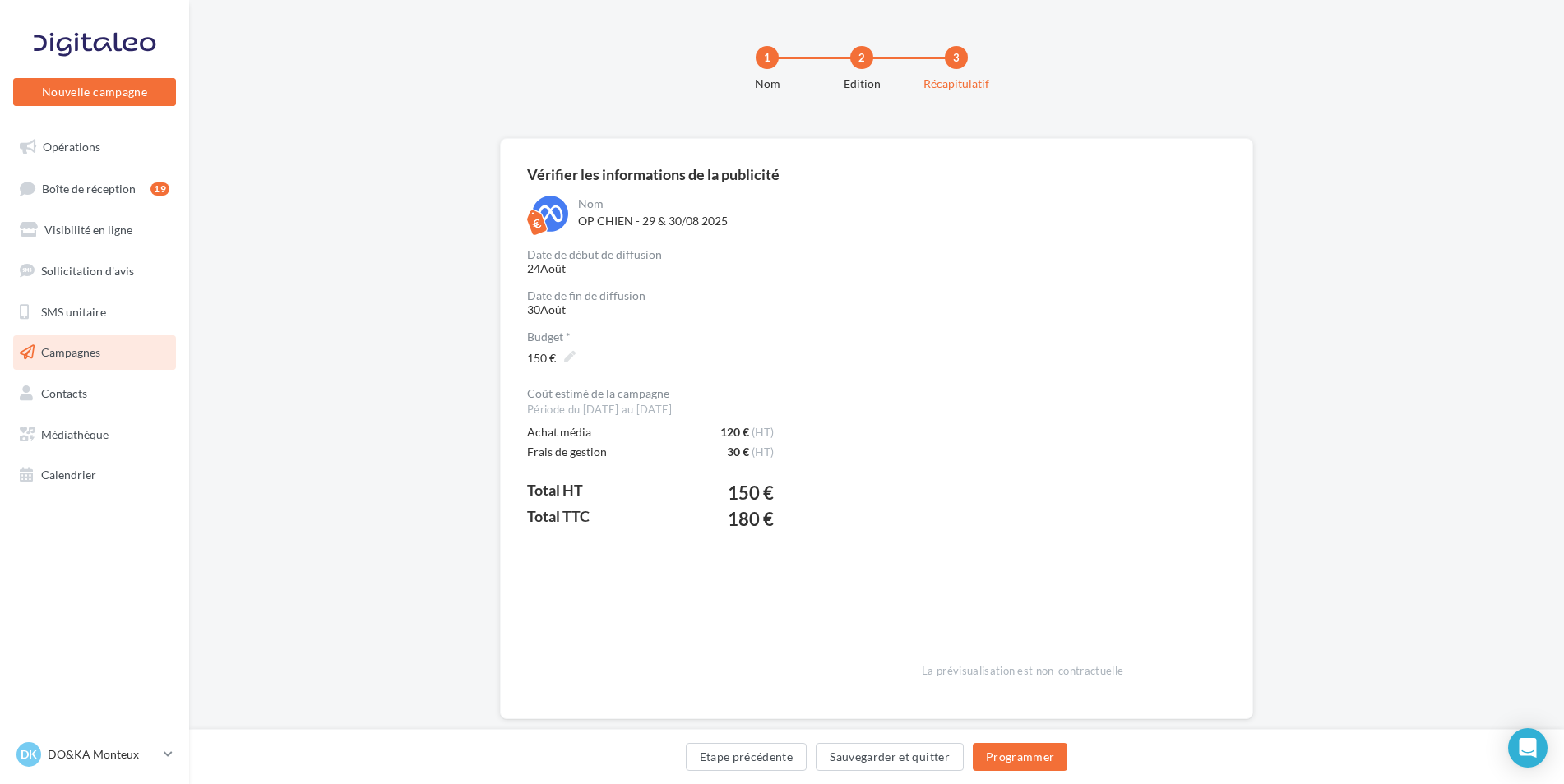
click at [1363, 472] on div "Vérifier les informations de la publicité Nom OP CHIEN - 29 & 30/08 2025 Date d…" at bounding box center [877, 454] width 1375 height 633
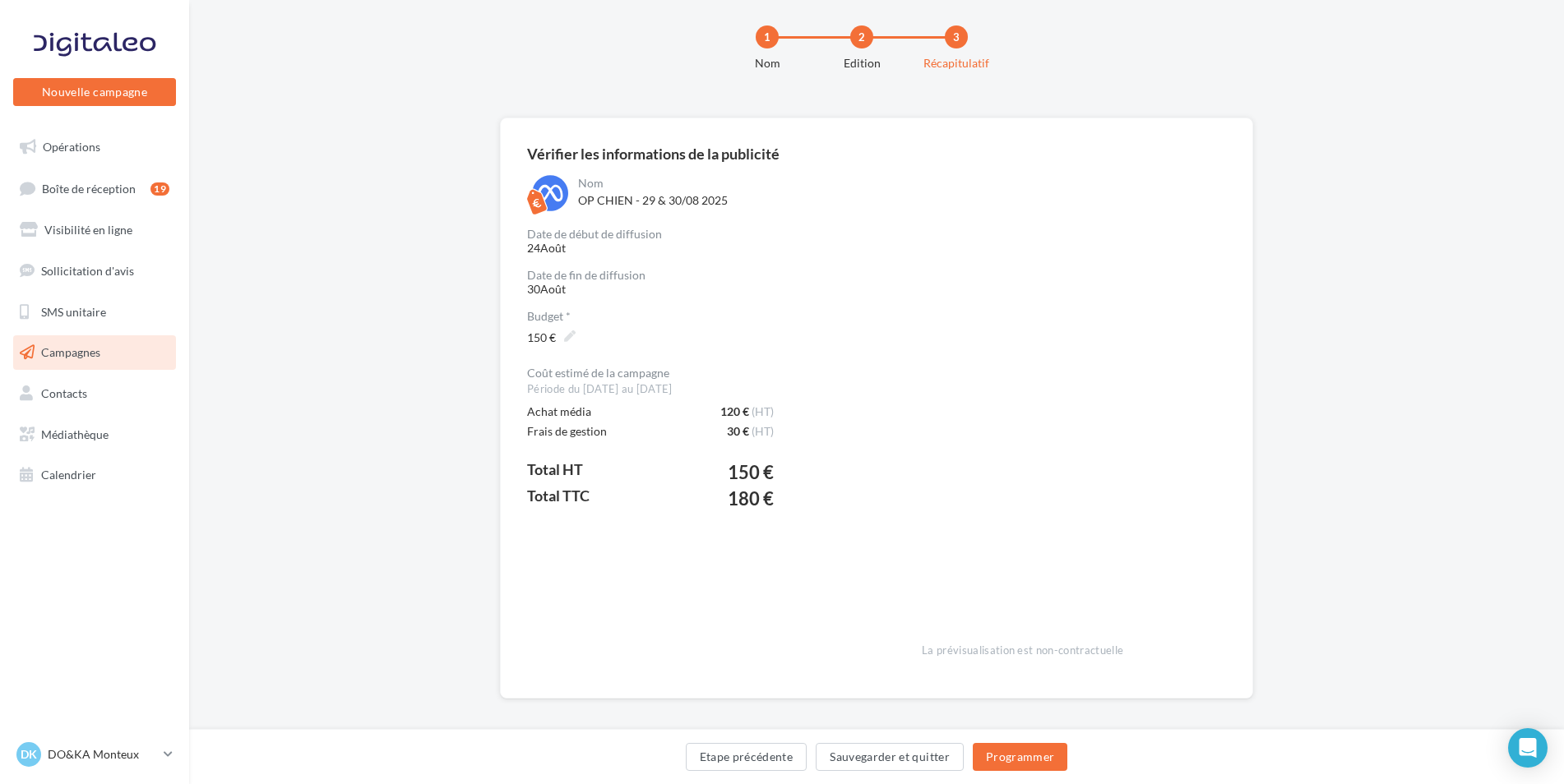
scroll to position [32, 0]
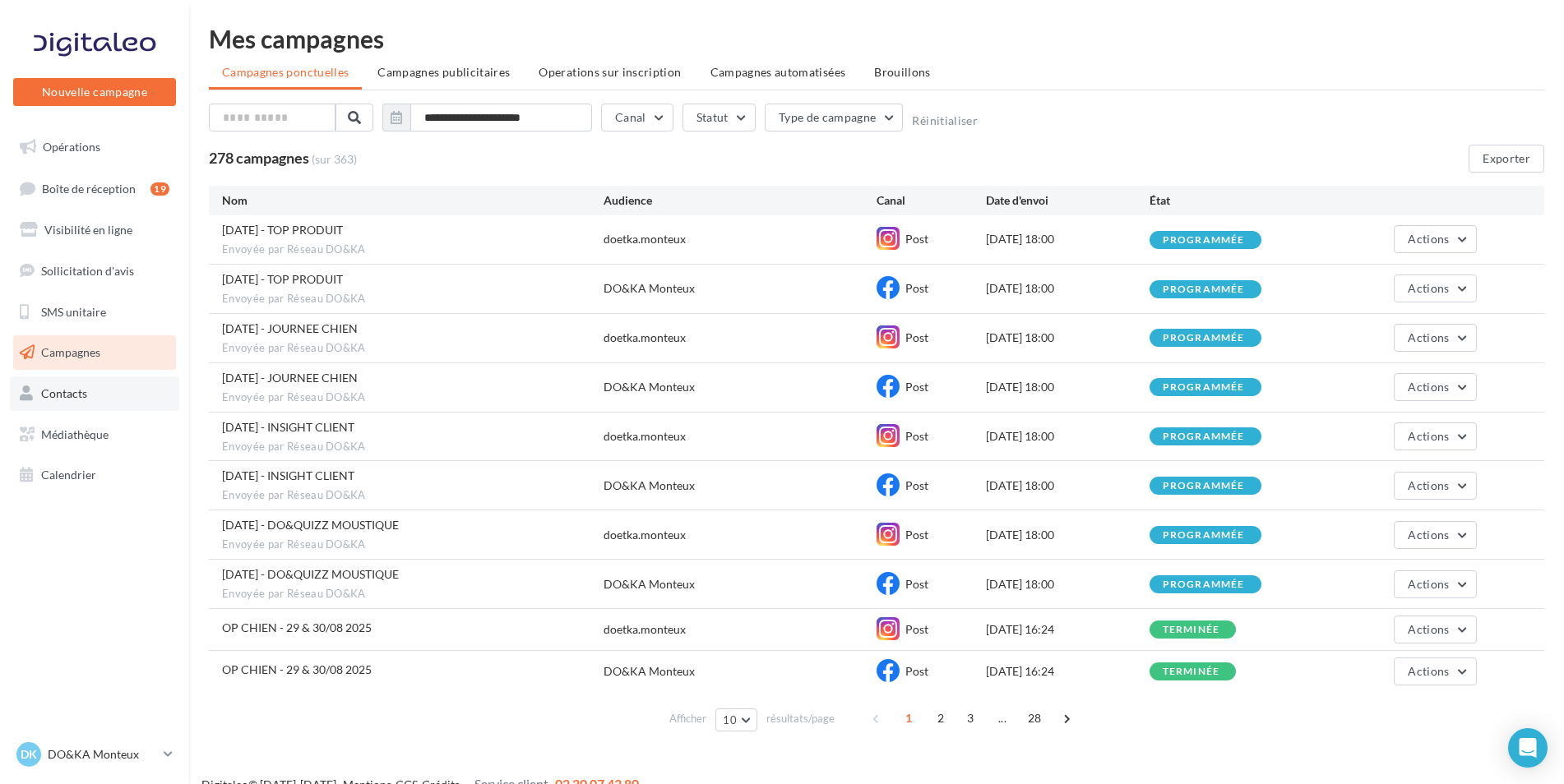
click at [74, 390] on span "Contacts" at bounding box center [63, 393] width 46 height 14
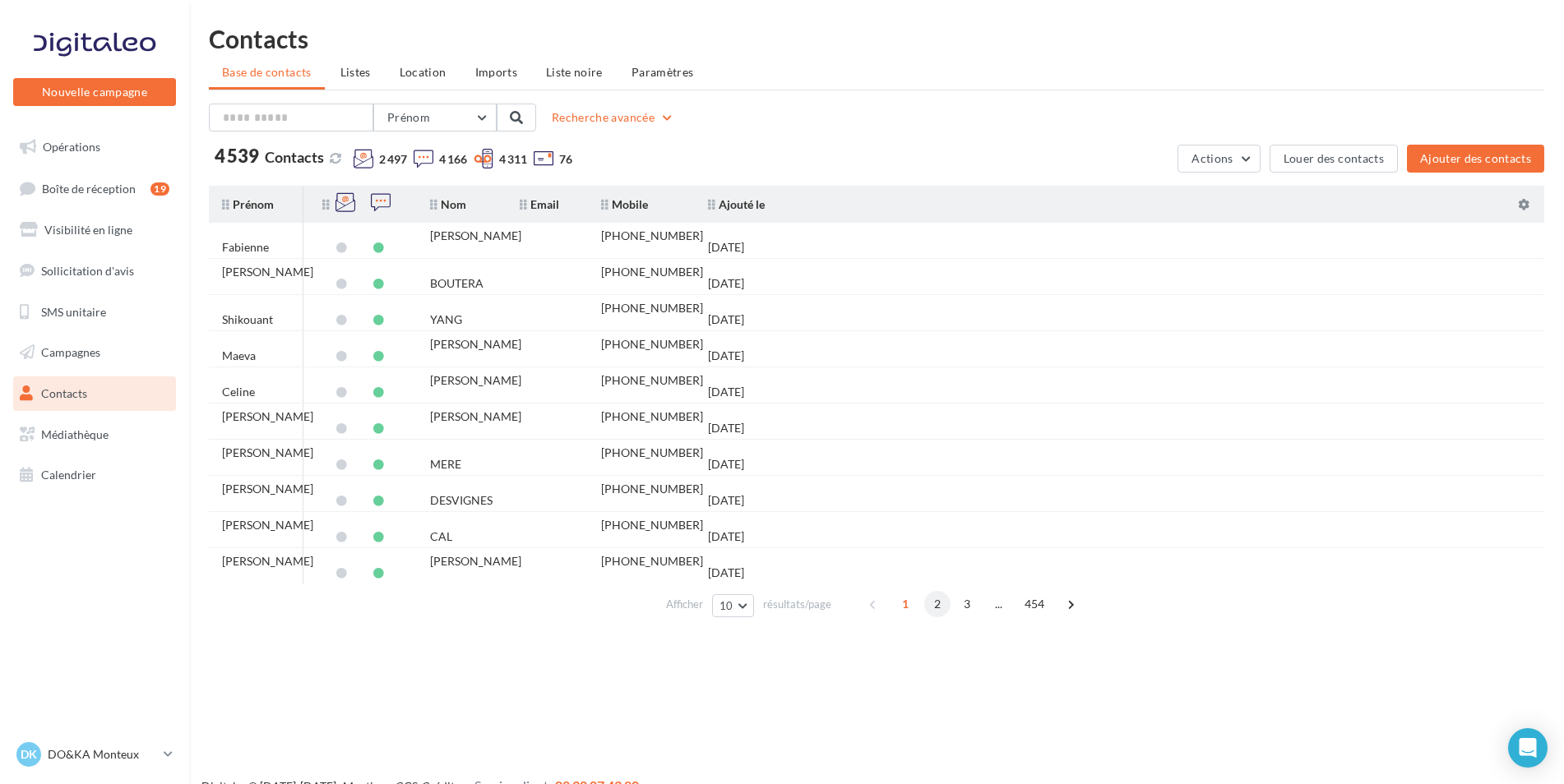
click at [931, 609] on span "2" at bounding box center [937, 604] width 27 height 27
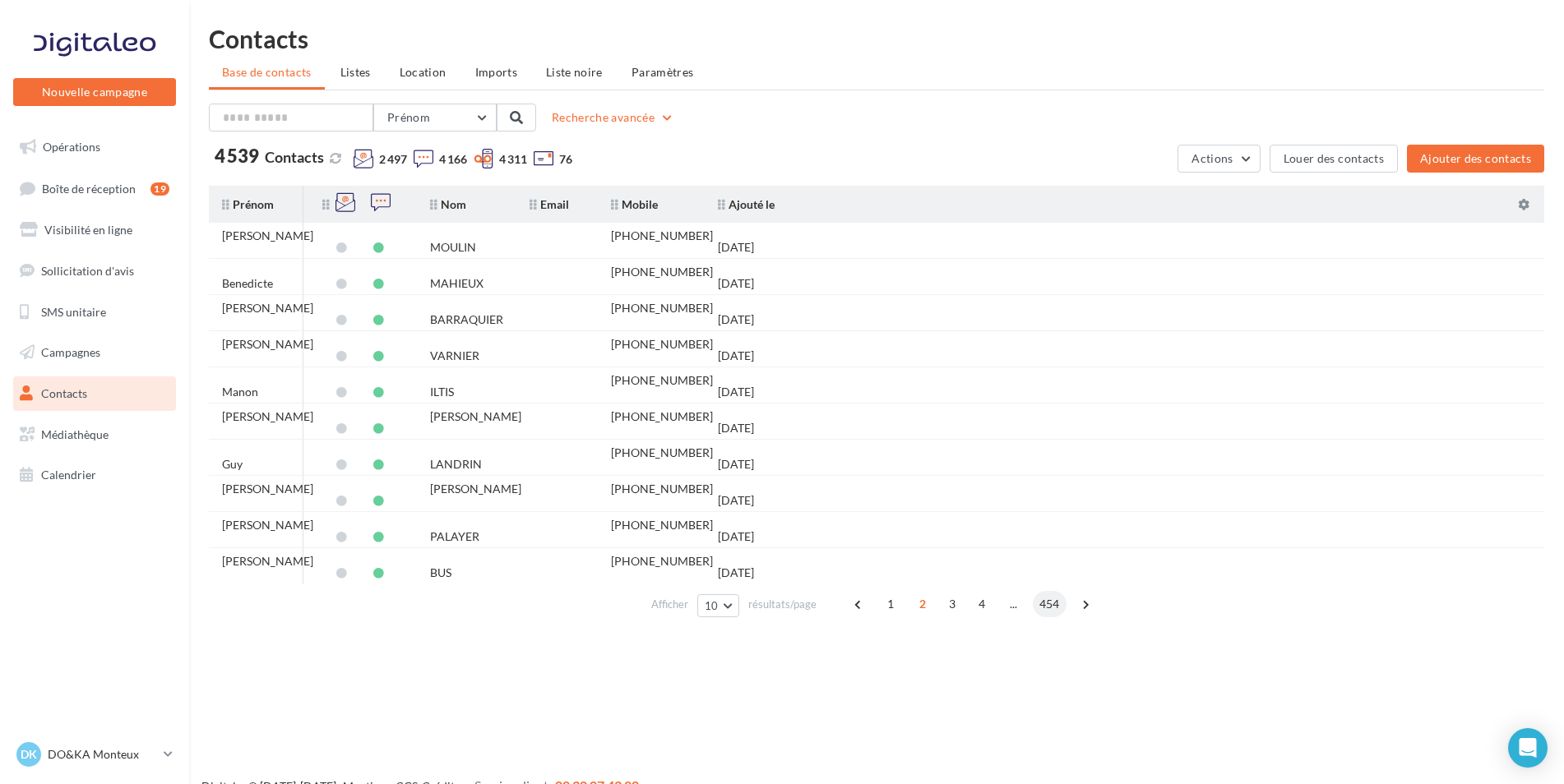
click at [1052, 601] on span "454" at bounding box center [1049, 604] width 34 height 27
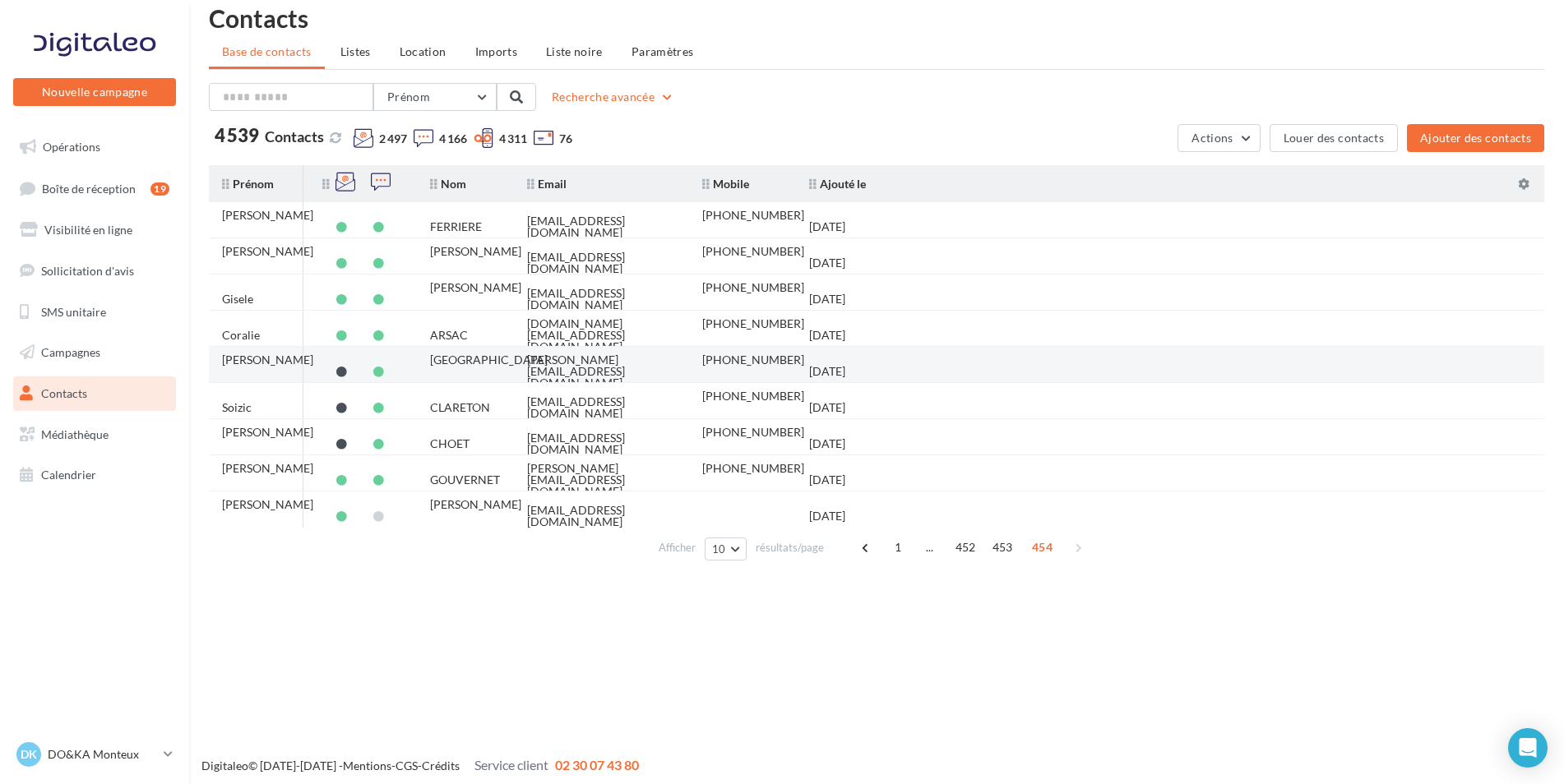
scroll to position [27, 0]
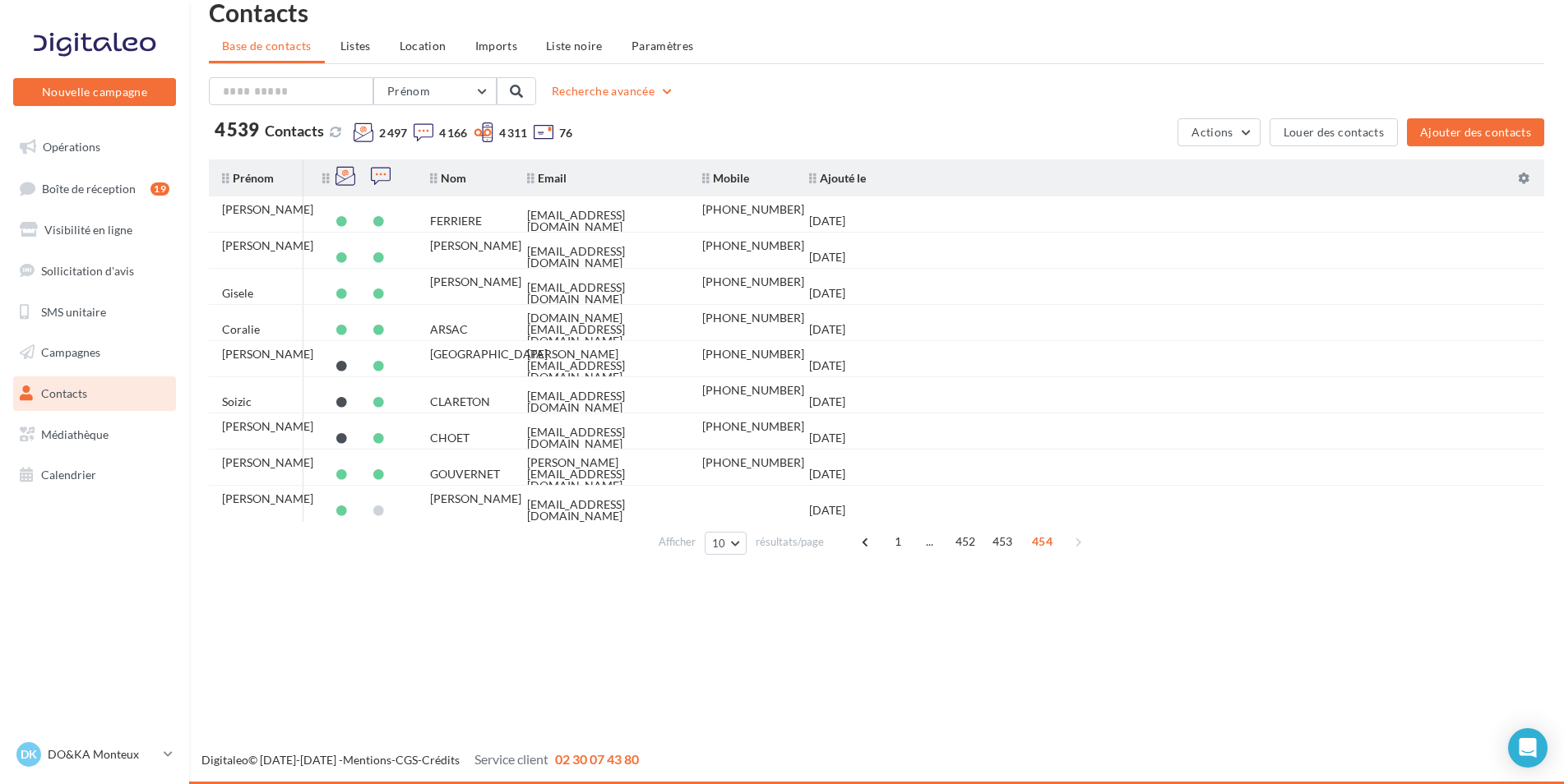
click at [1082, 537] on div "1 ... 452 453 454" at bounding box center [974, 541] width 242 height 27
click at [864, 545] on span at bounding box center [866, 541] width 27 height 27
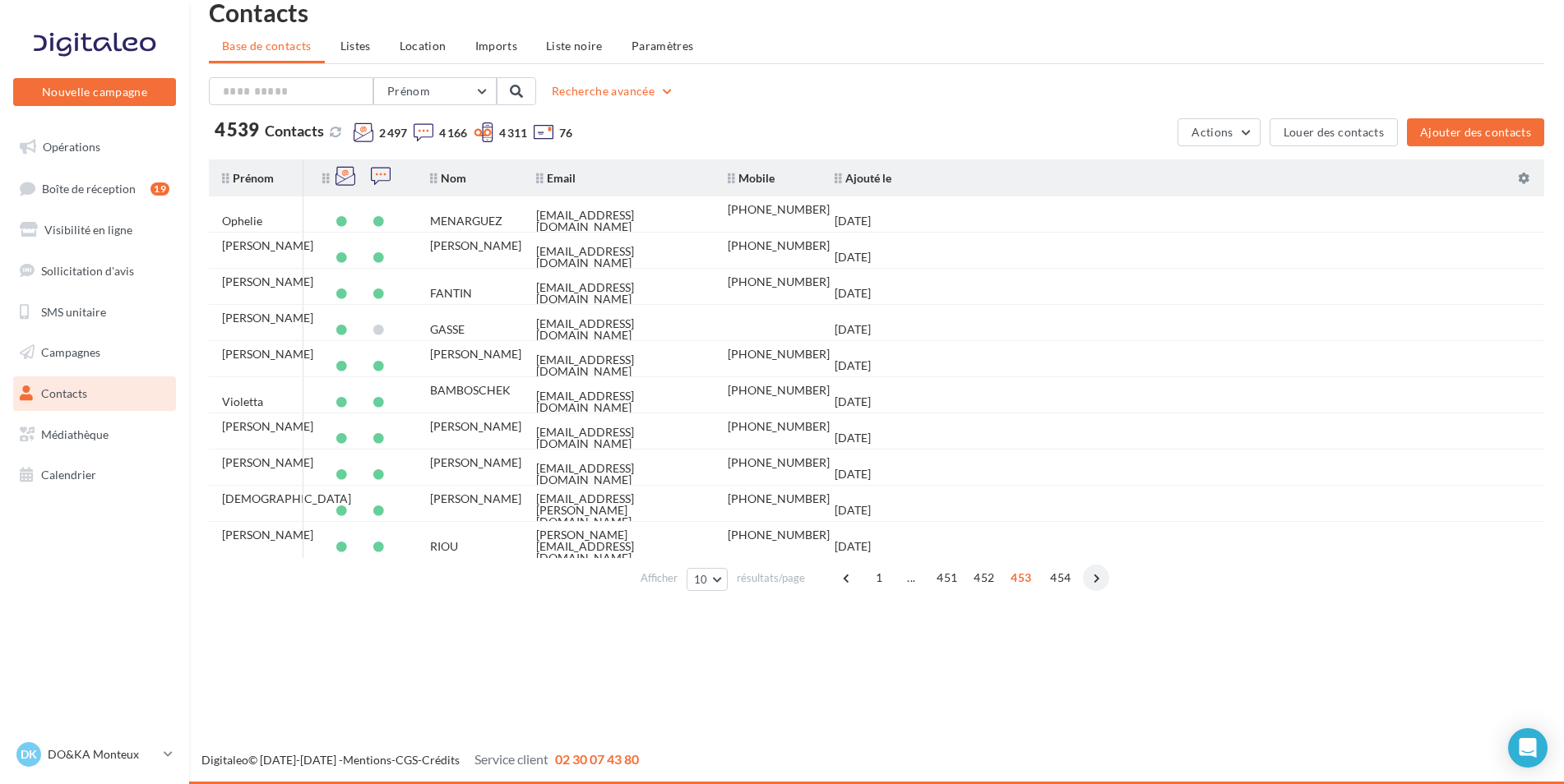
click at [1102, 581] on span at bounding box center [1096, 578] width 27 height 27
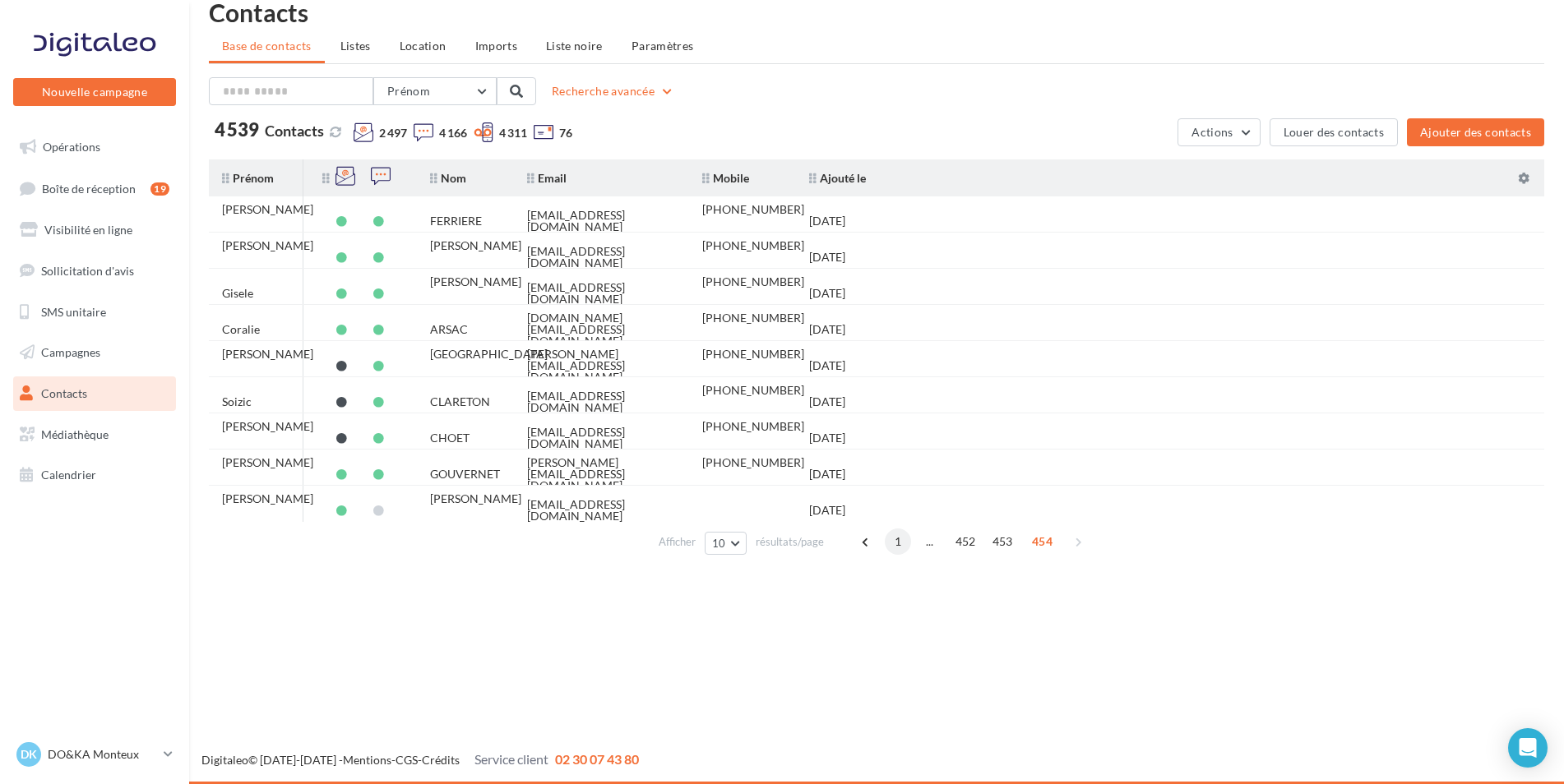
click at [899, 544] on span "1" at bounding box center [898, 541] width 27 height 27
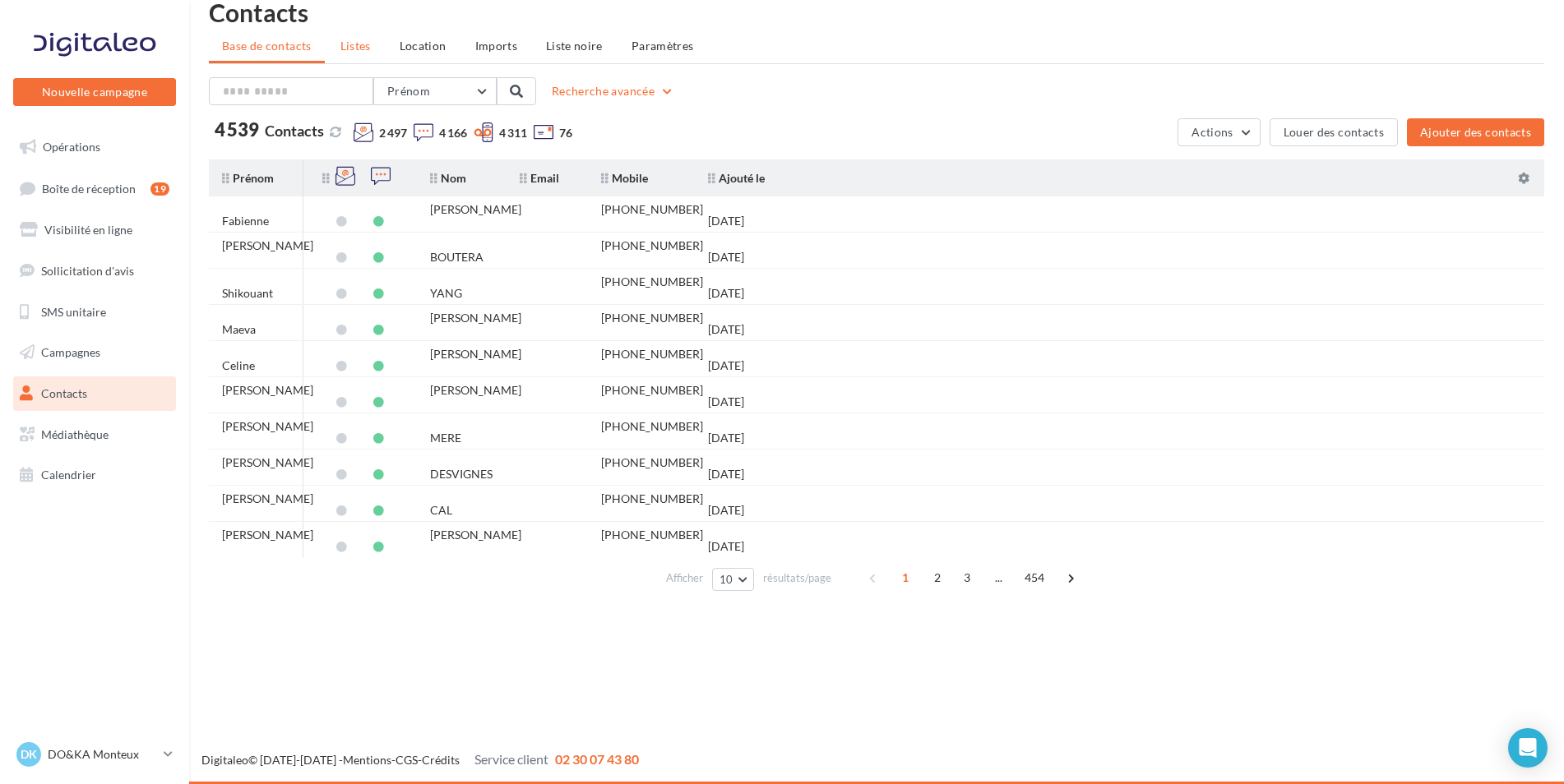
click at [353, 41] on span "Listes" at bounding box center [355, 46] width 31 height 14
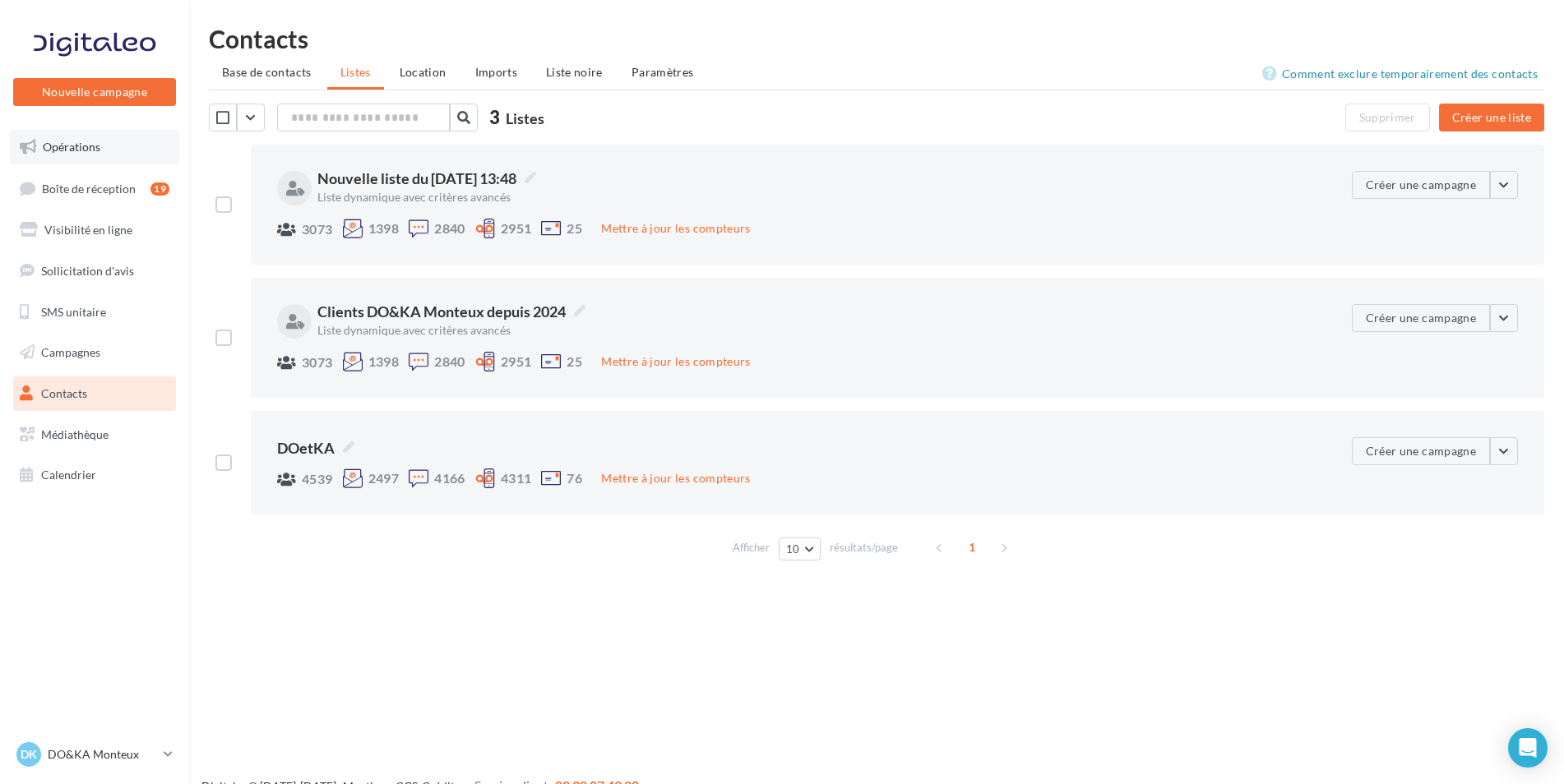
click at [69, 142] on span "Opérations" at bounding box center [71, 147] width 58 height 14
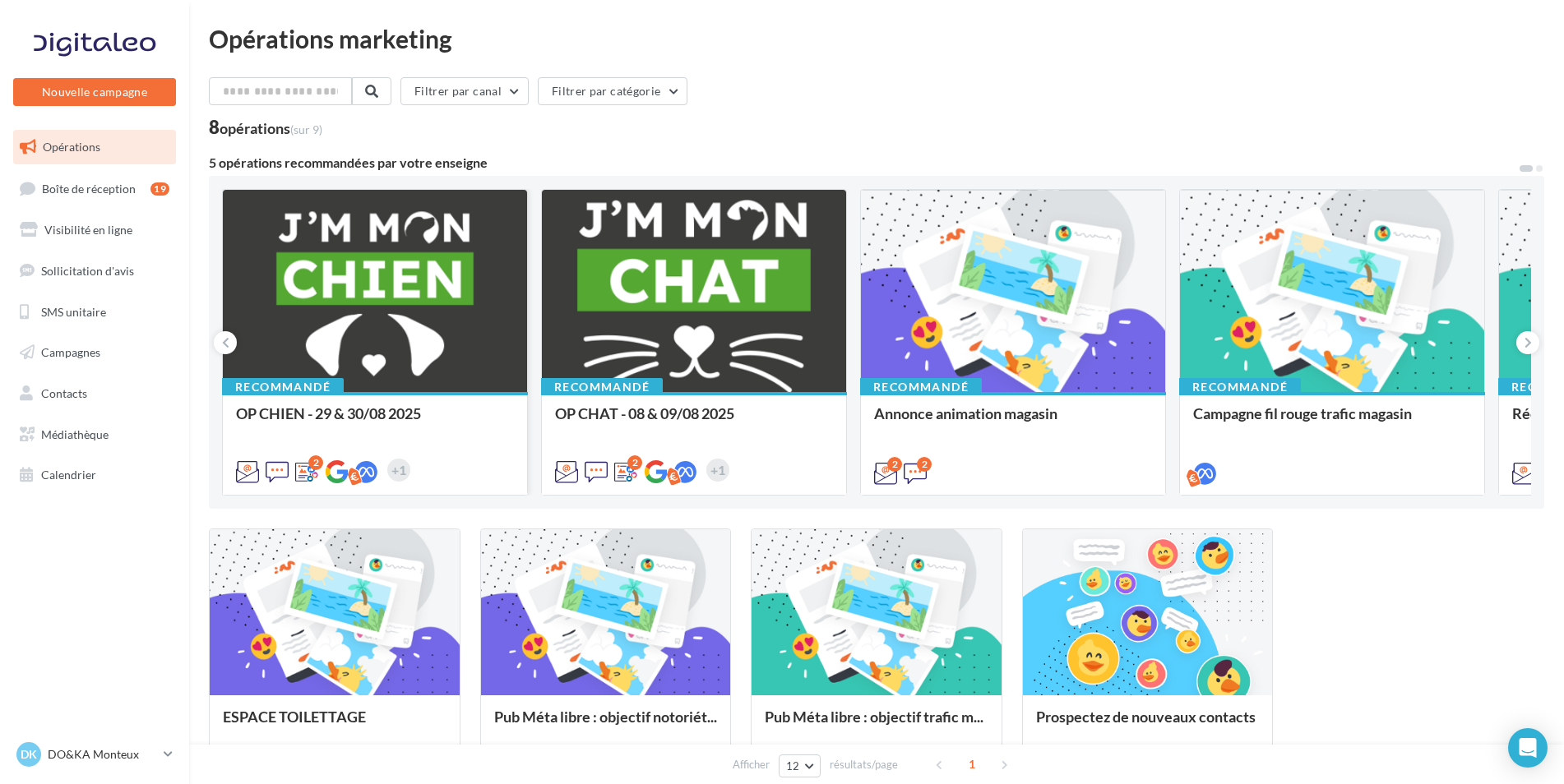
click at [382, 262] on div at bounding box center [375, 292] width 304 height 204
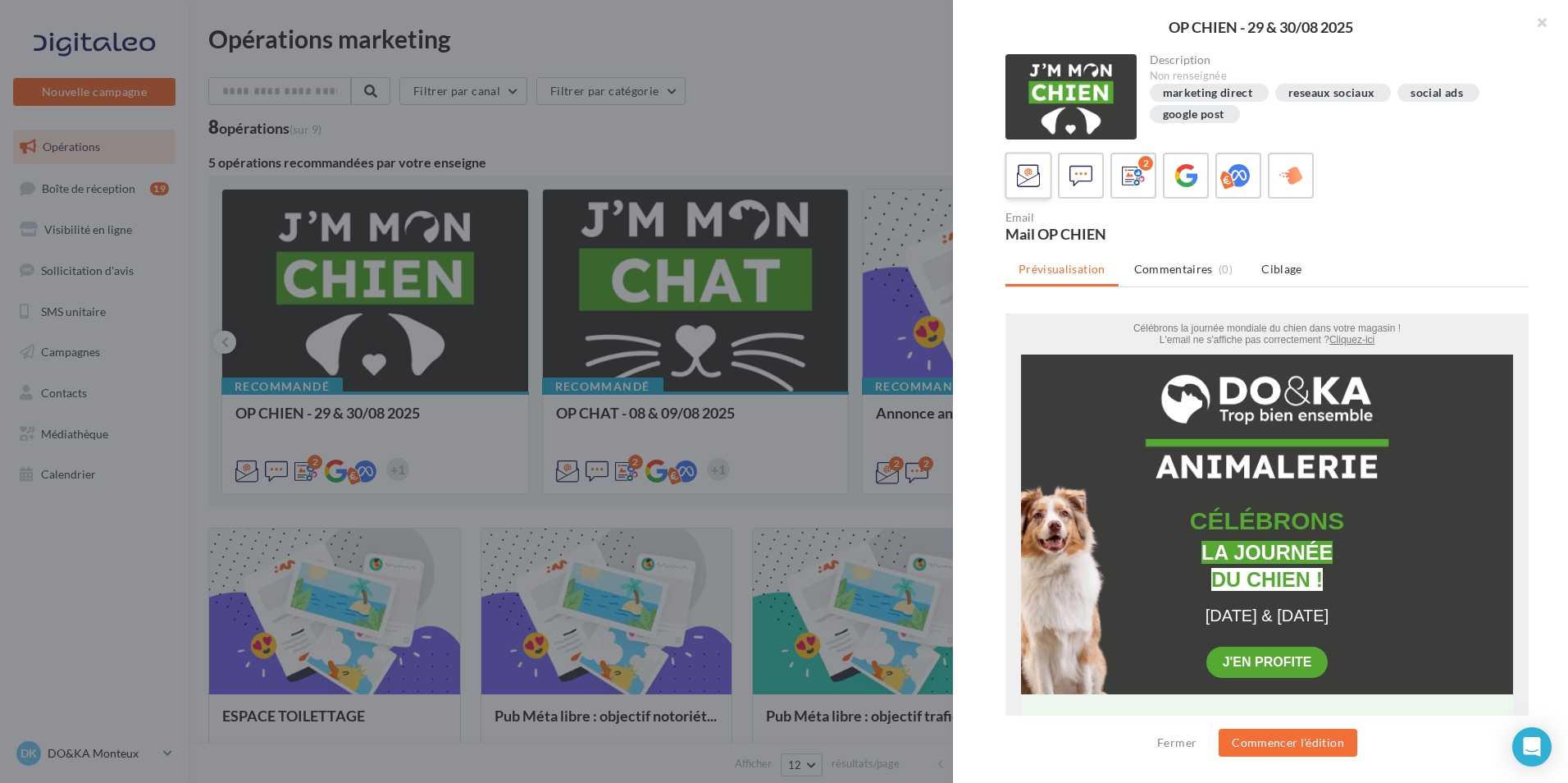
click at [1032, 167] on icon at bounding box center [1029, 176] width 24 height 24
click at [1025, 170] on icon at bounding box center [1029, 176] width 24 height 24
click at [1307, 740] on button "Commencer l'édition" at bounding box center [1288, 742] width 138 height 28
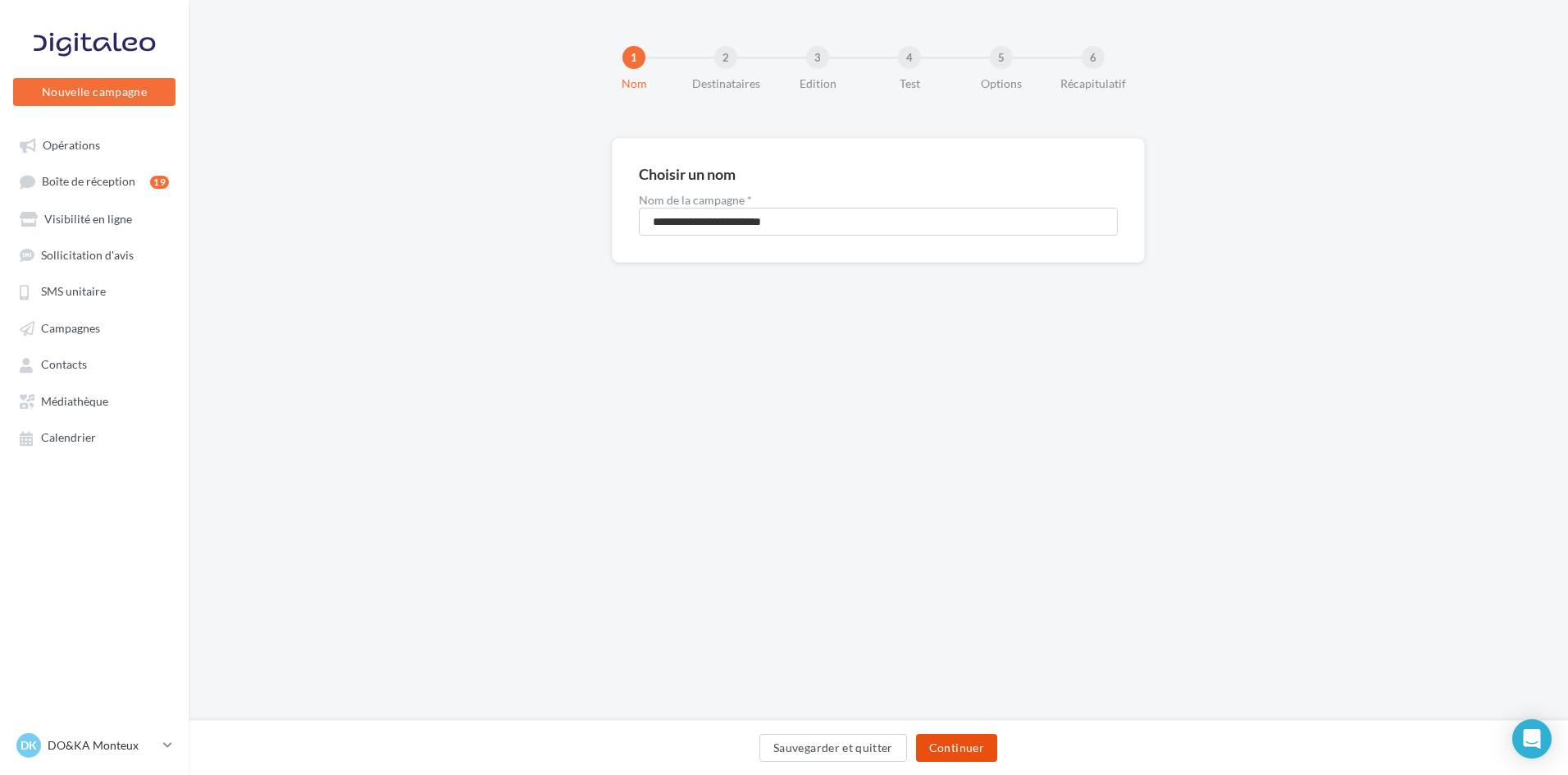
click at [935, 746] on button "Continuer" at bounding box center [957, 747] width 81 height 28
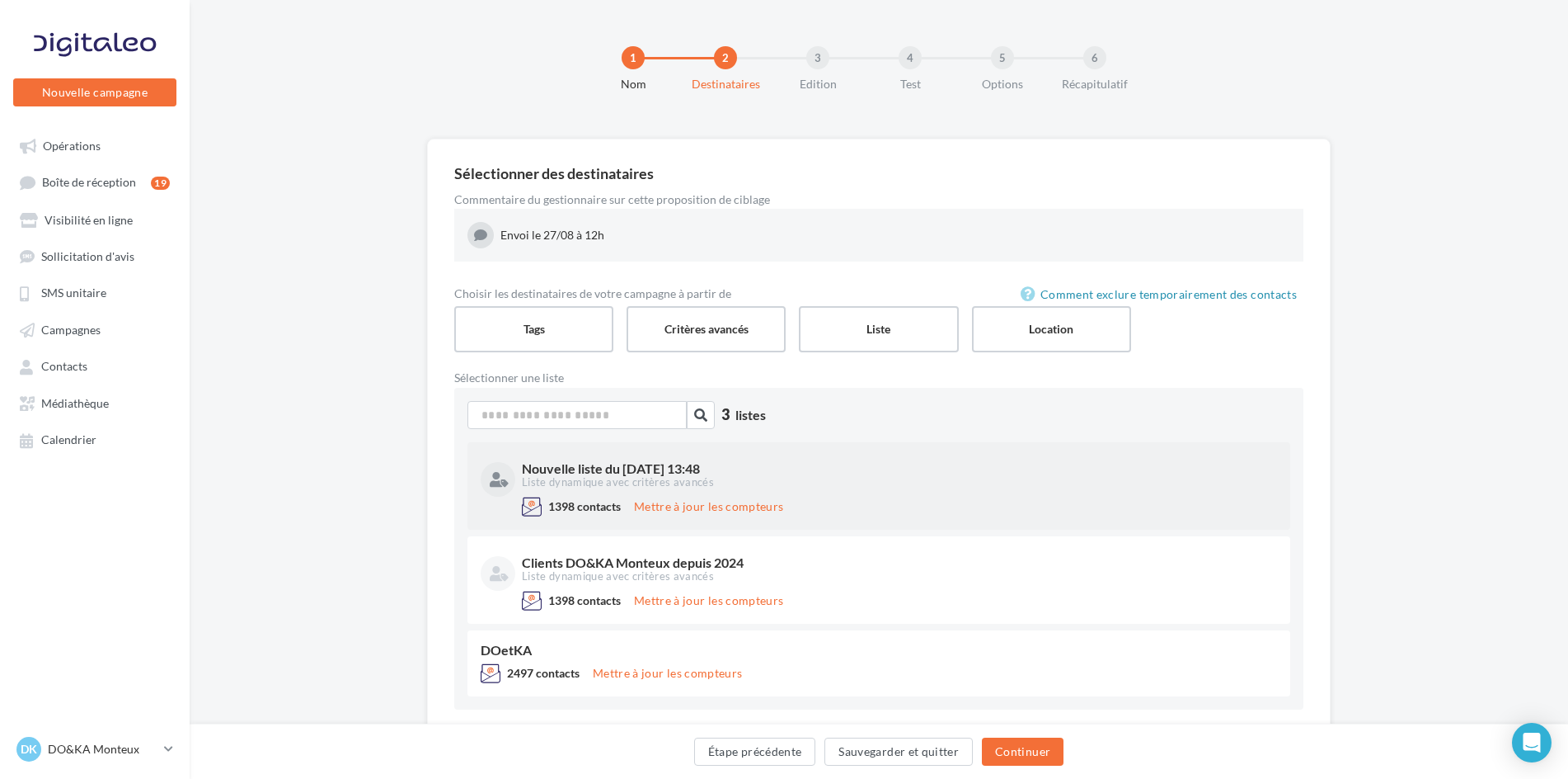
scroll to position [56, 0]
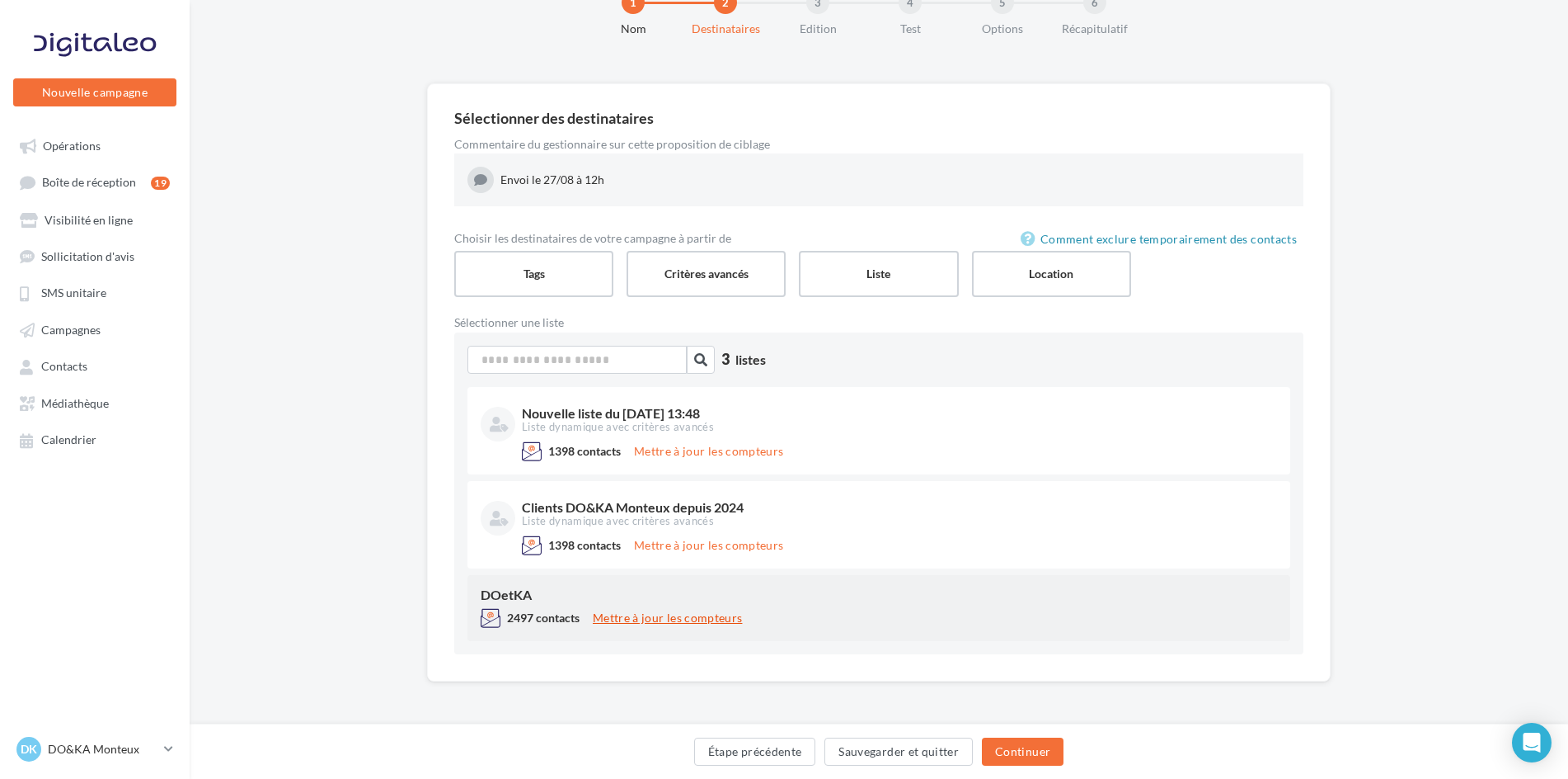
click at [623, 619] on button "Mettre à jour les compteurs" at bounding box center [666, 618] width 162 height 20
click at [74, 360] on span "Contacts" at bounding box center [64, 366] width 46 height 14
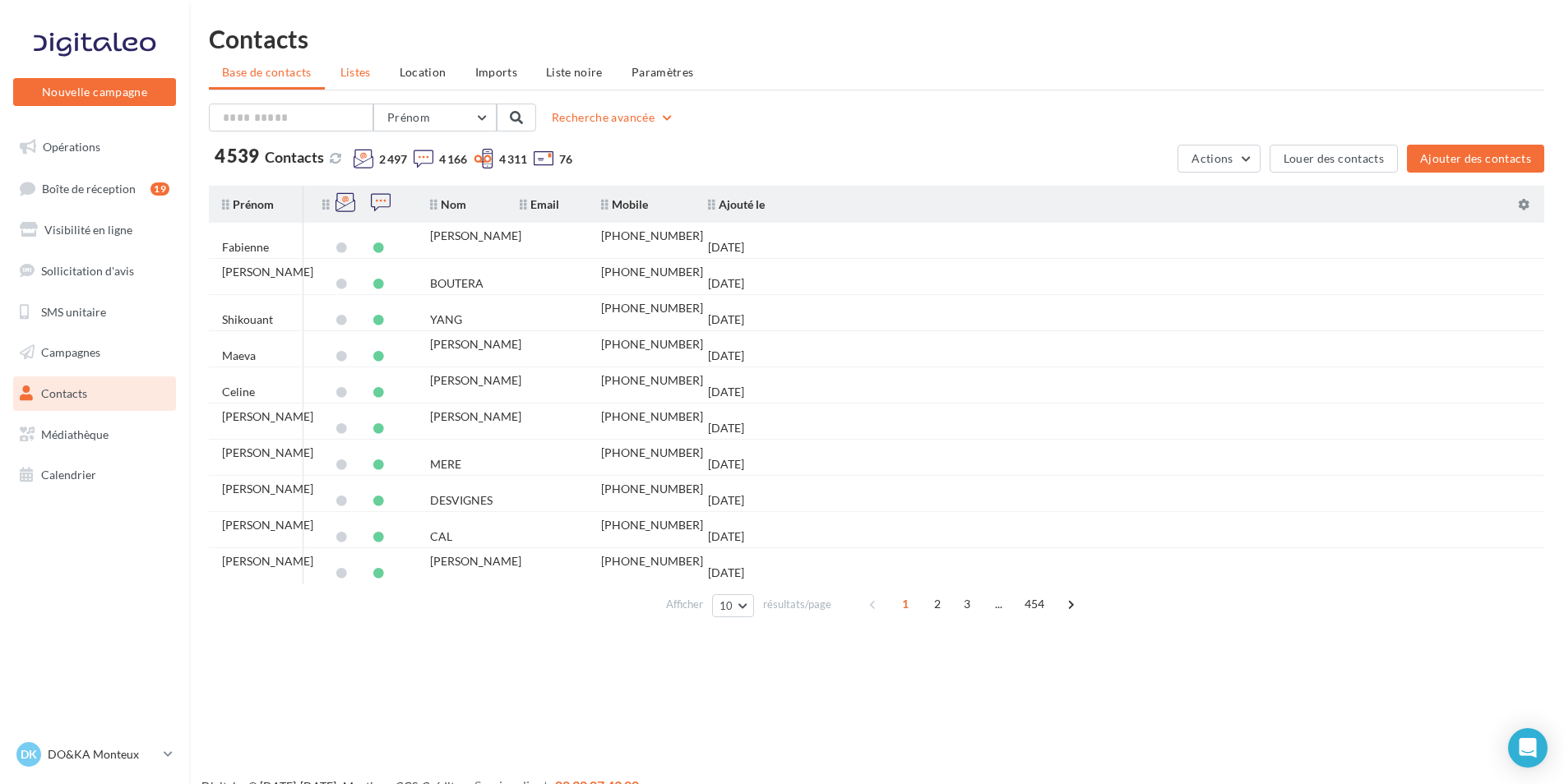
click at [348, 71] on span "Listes" at bounding box center [355, 71] width 31 height 14
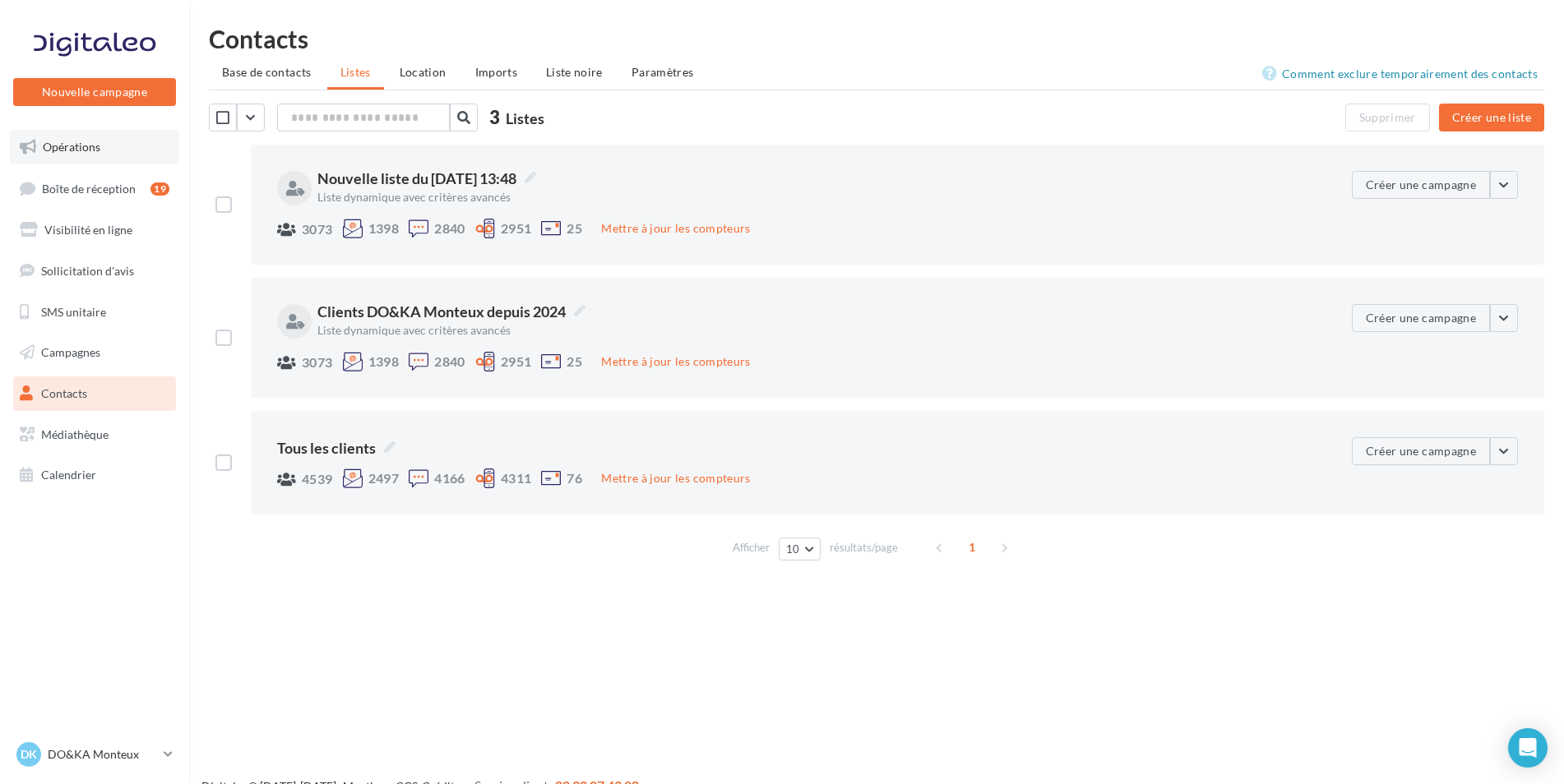
click at [94, 146] on span "Opérations" at bounding box center [71, 147] width 58 height 14
click at [80, 142] on span "Opérations" at bounding box center [71, 147] width 58 height 14
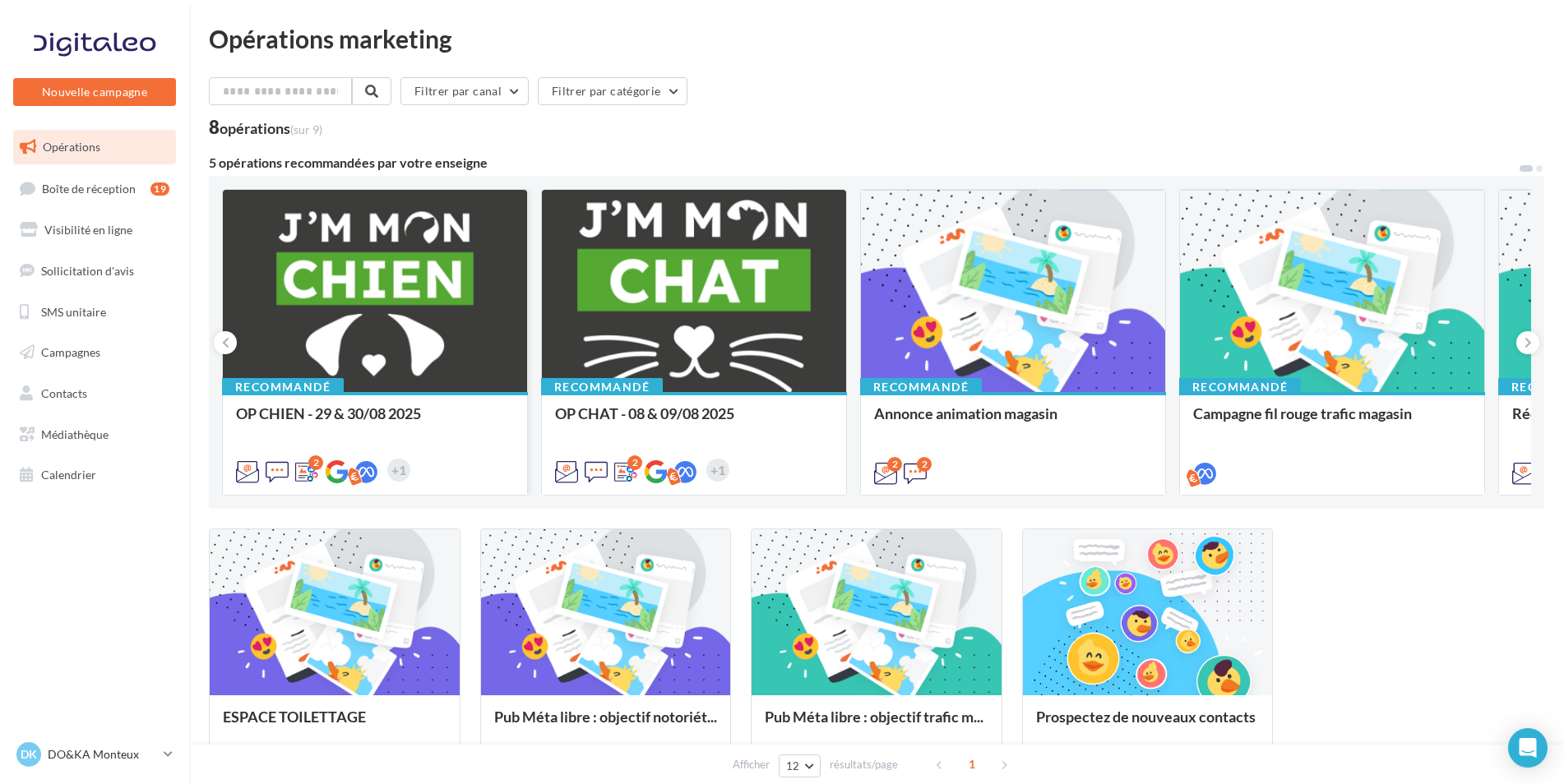
click at [458, 288] on div at bounding box center [375, 292] width 304 height 204
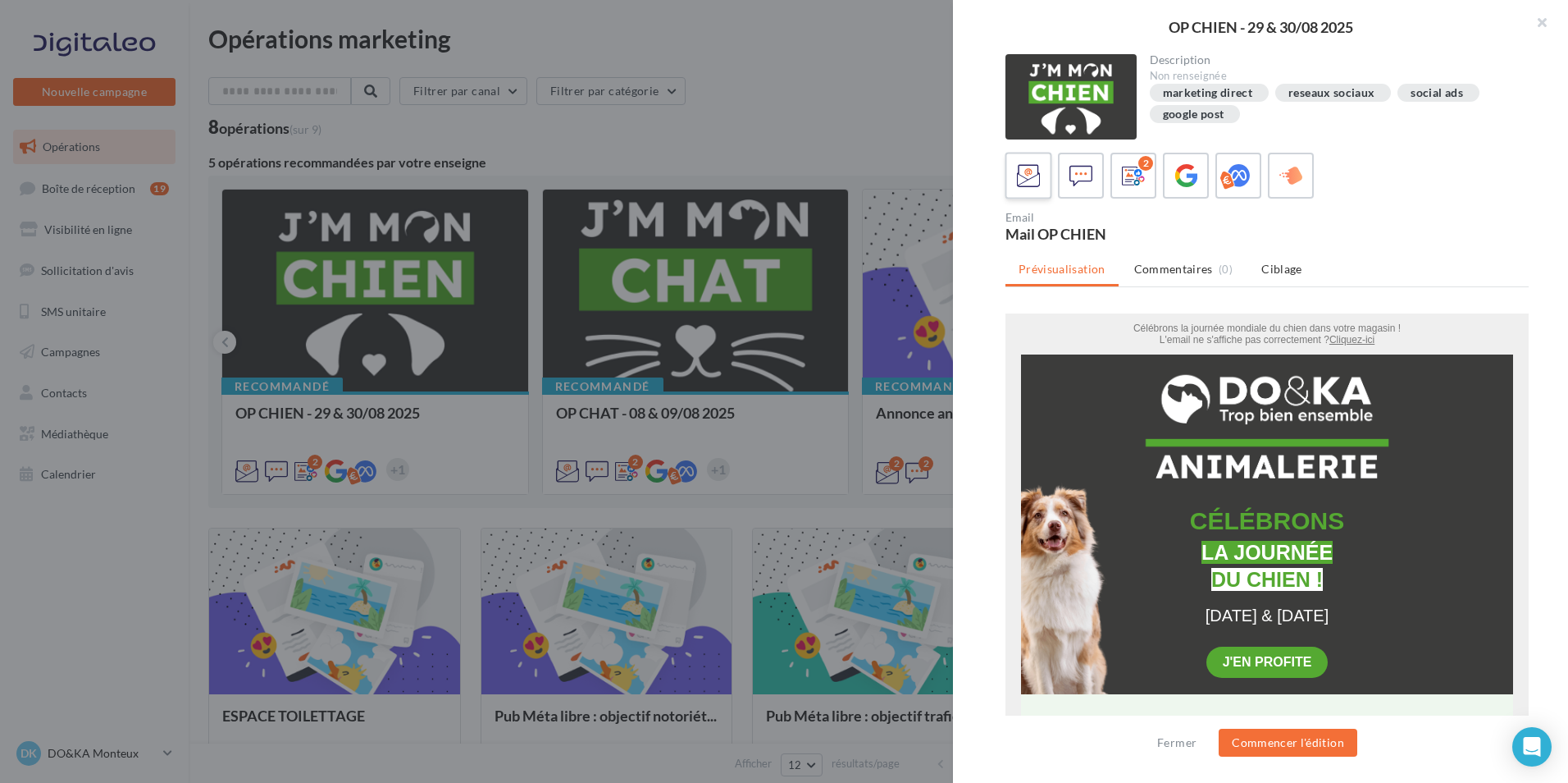
click at [1025, 170] on icon at bounding box center [1029, 176] width 24 height 24
click at [1080, 168] on icon at bounding box center [1081, 176] width 24 height 24
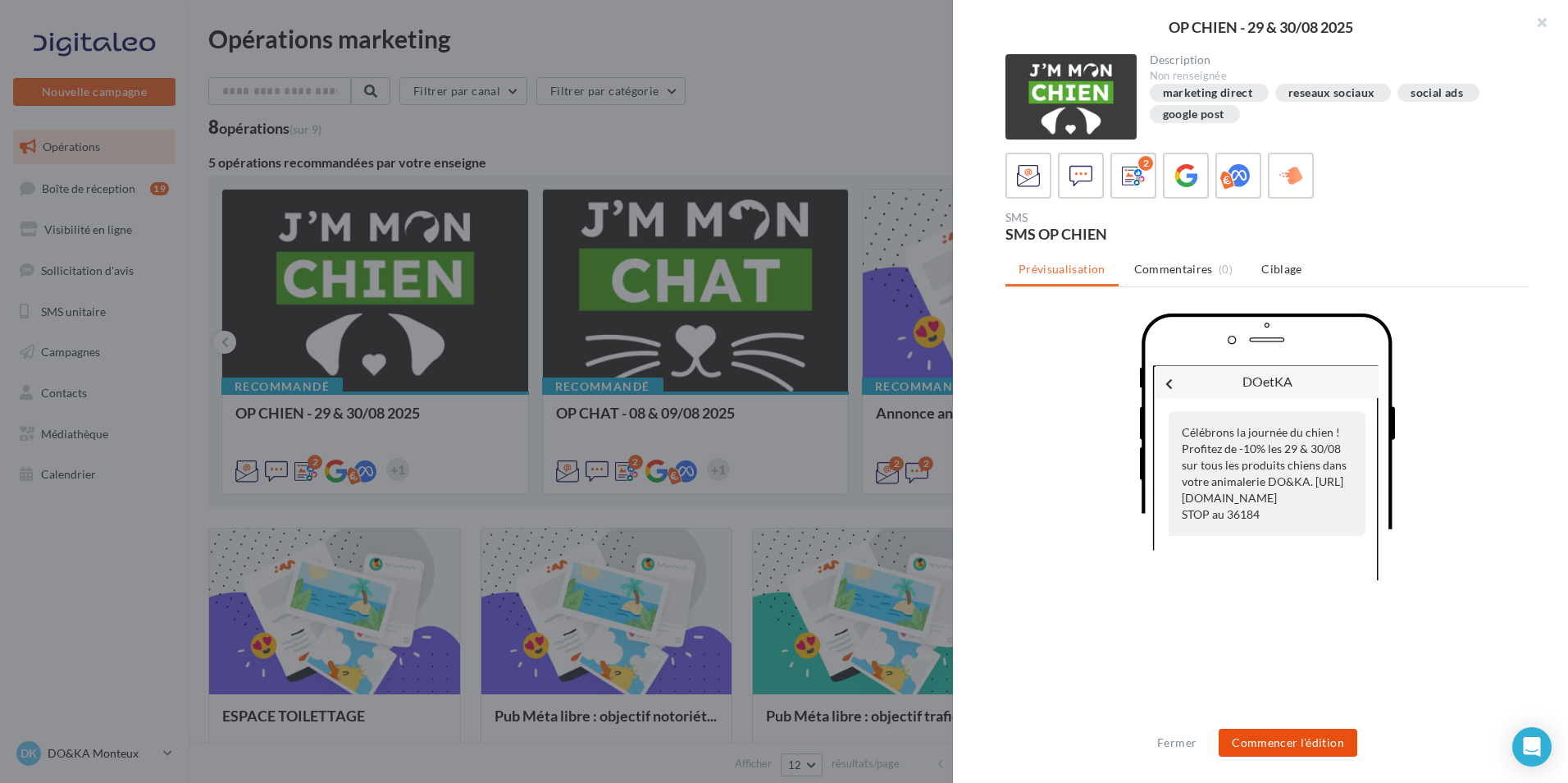
click at [1253, 741] on button "Commencer l'édition" at bounding box center [1288, 742] width 138 height 28
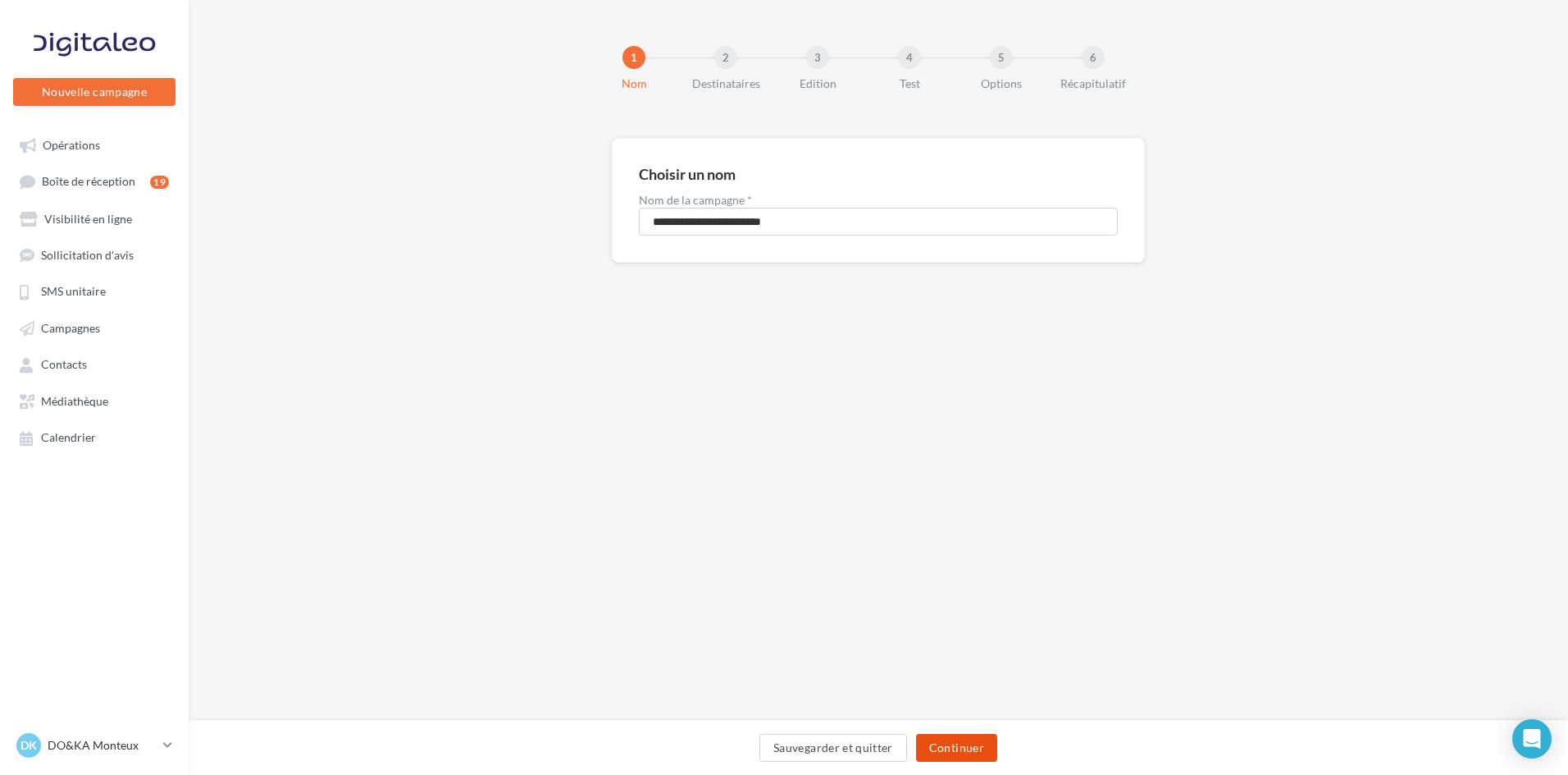
click at [956, 743] on button "Continuer" at bounding box center [957, 747] width 81 height 28
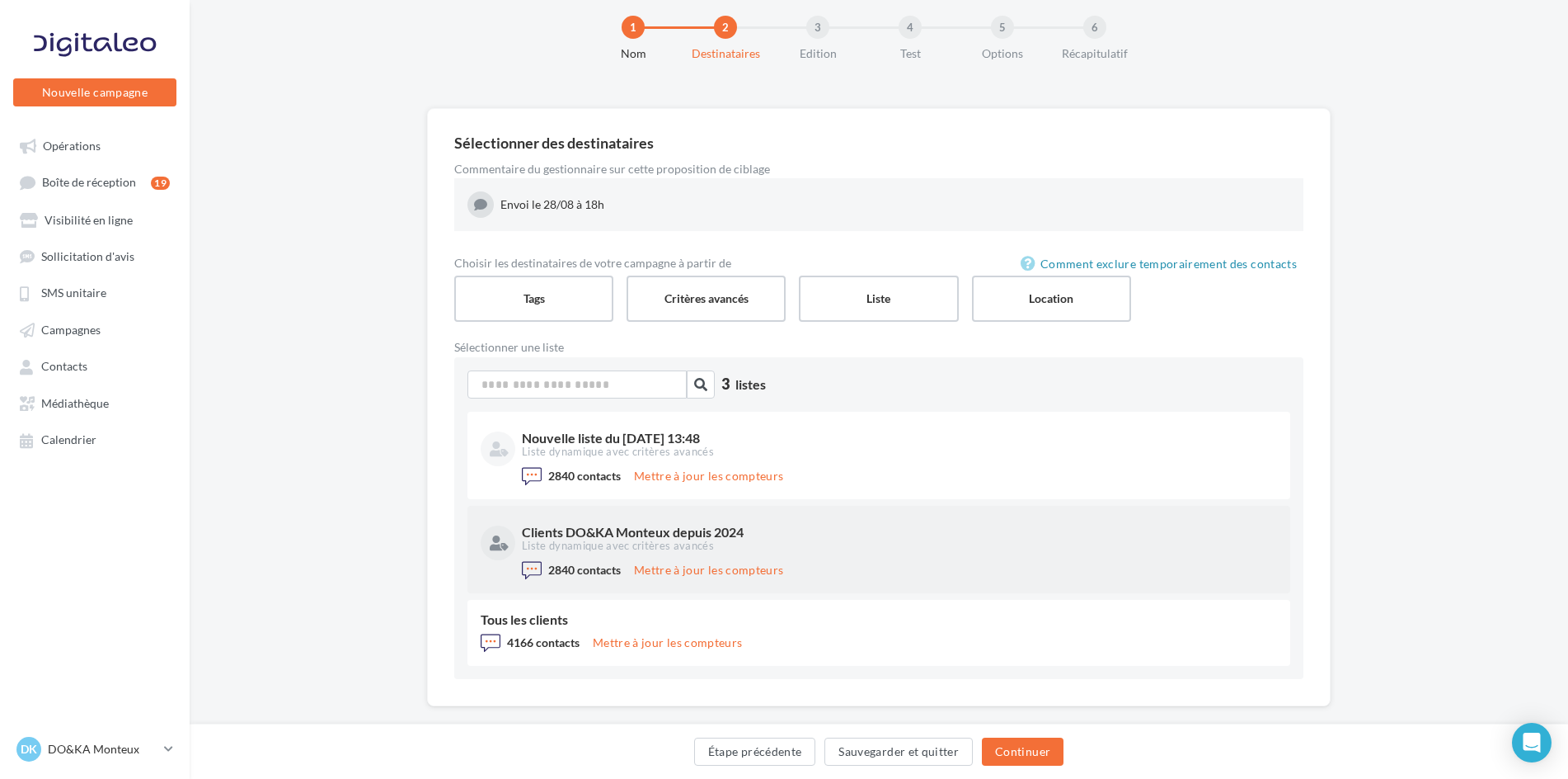
scroll to position [56, 0]
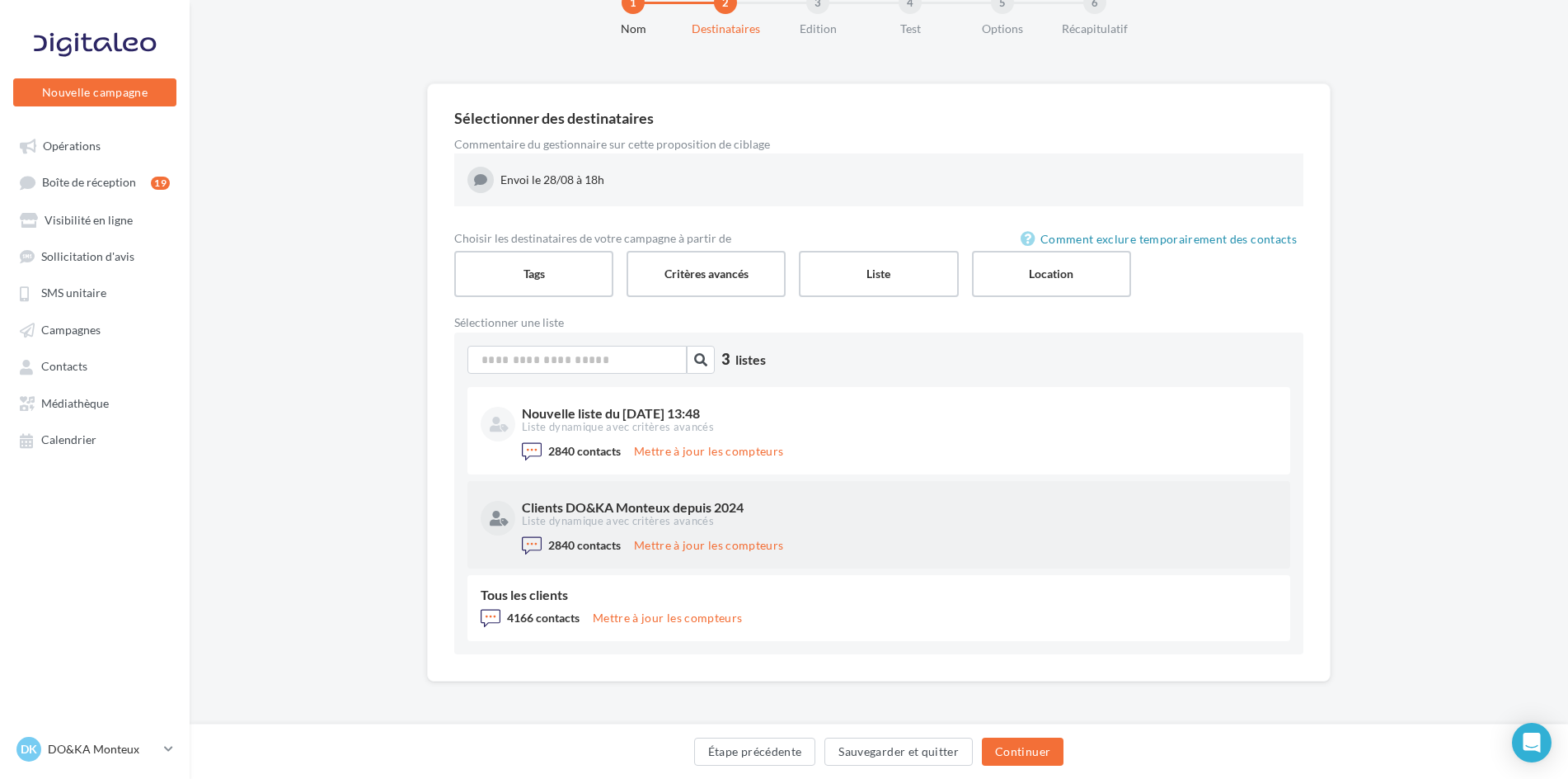
click at [589, 533] on div "Clients DO&KA Monteux depuis 2024 Liste dynamique avec critères avancés" at bounding box center [878, 514] width 796 height 41
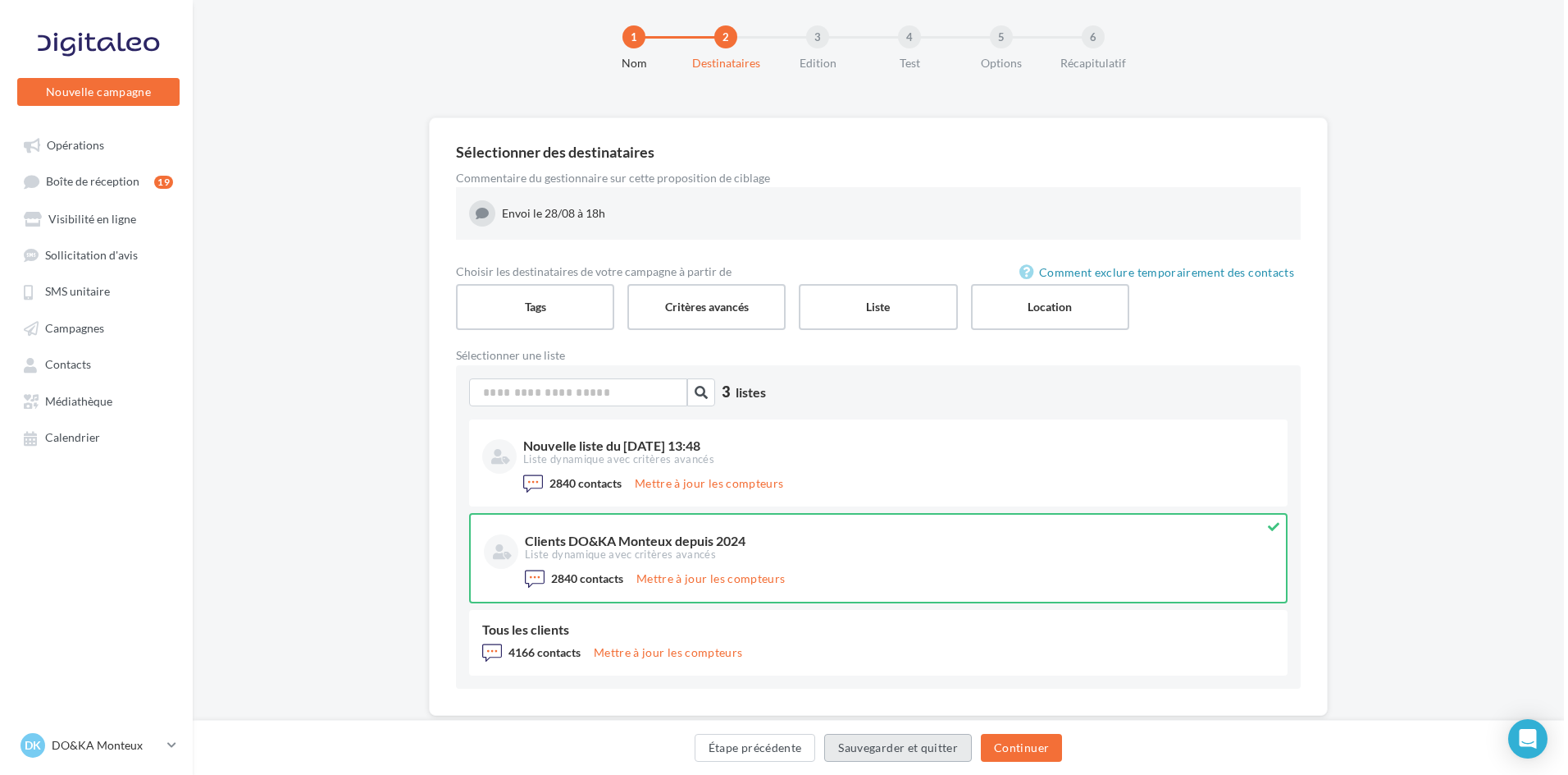
scroll to position [0, 0]
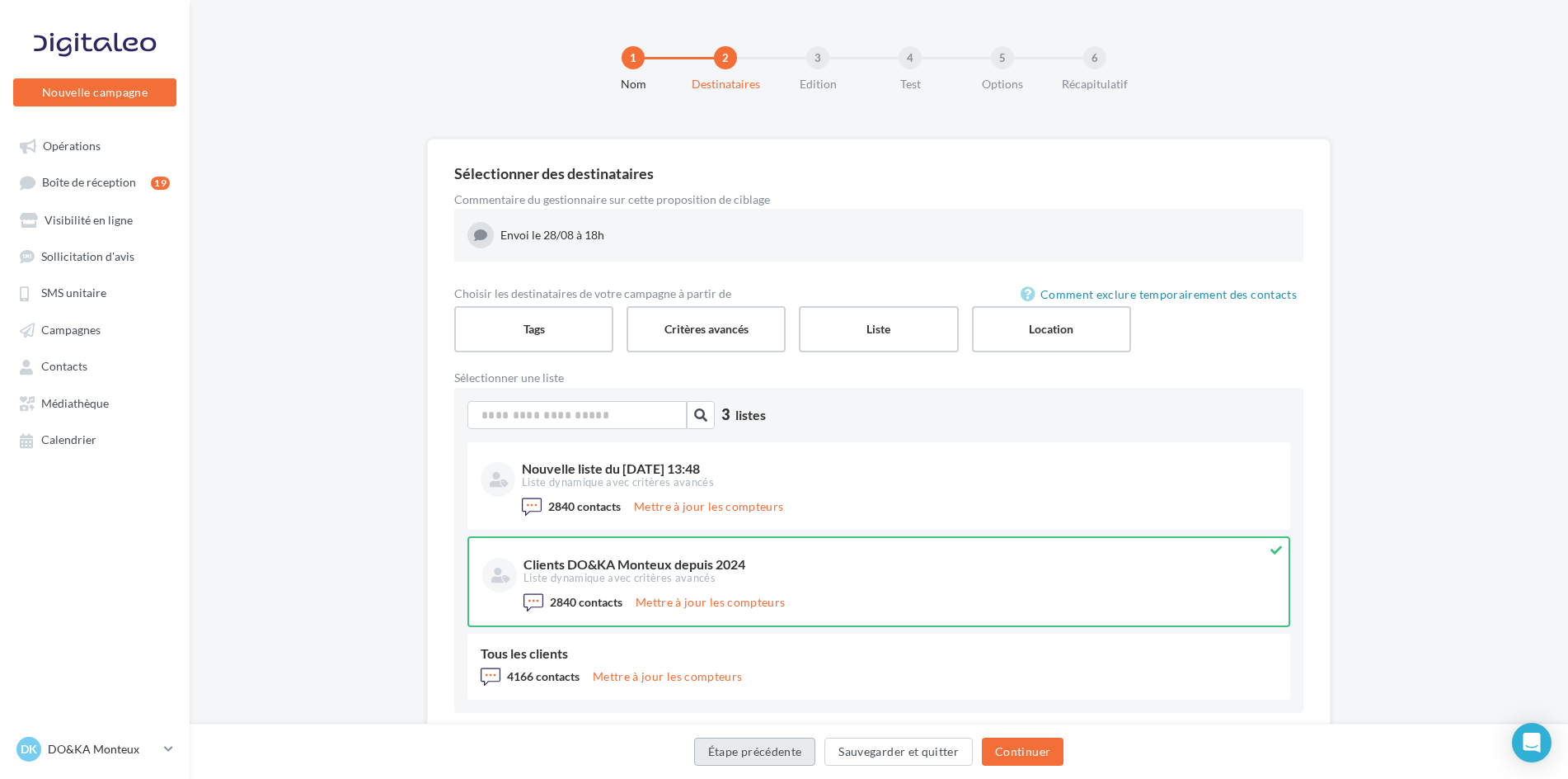
click at [769, 755] on button "Étape précédente" at bounding box center [755, 751] width 122 height 28
